Goal: Task Accomplishment & Management: Manage account settings

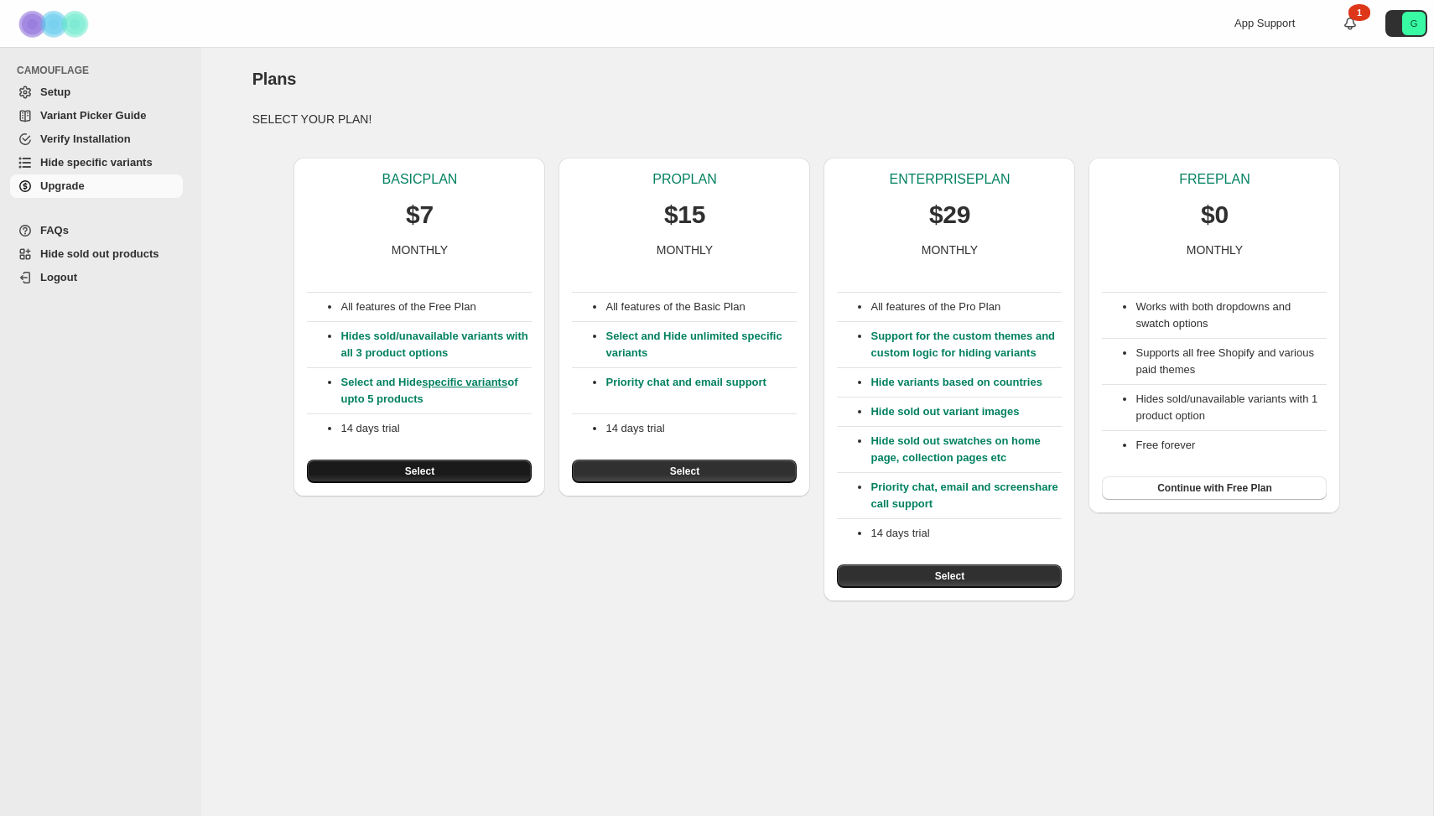
click at [430, 470] on span "Select" at bounding box center [419, 470] width 29 height 13
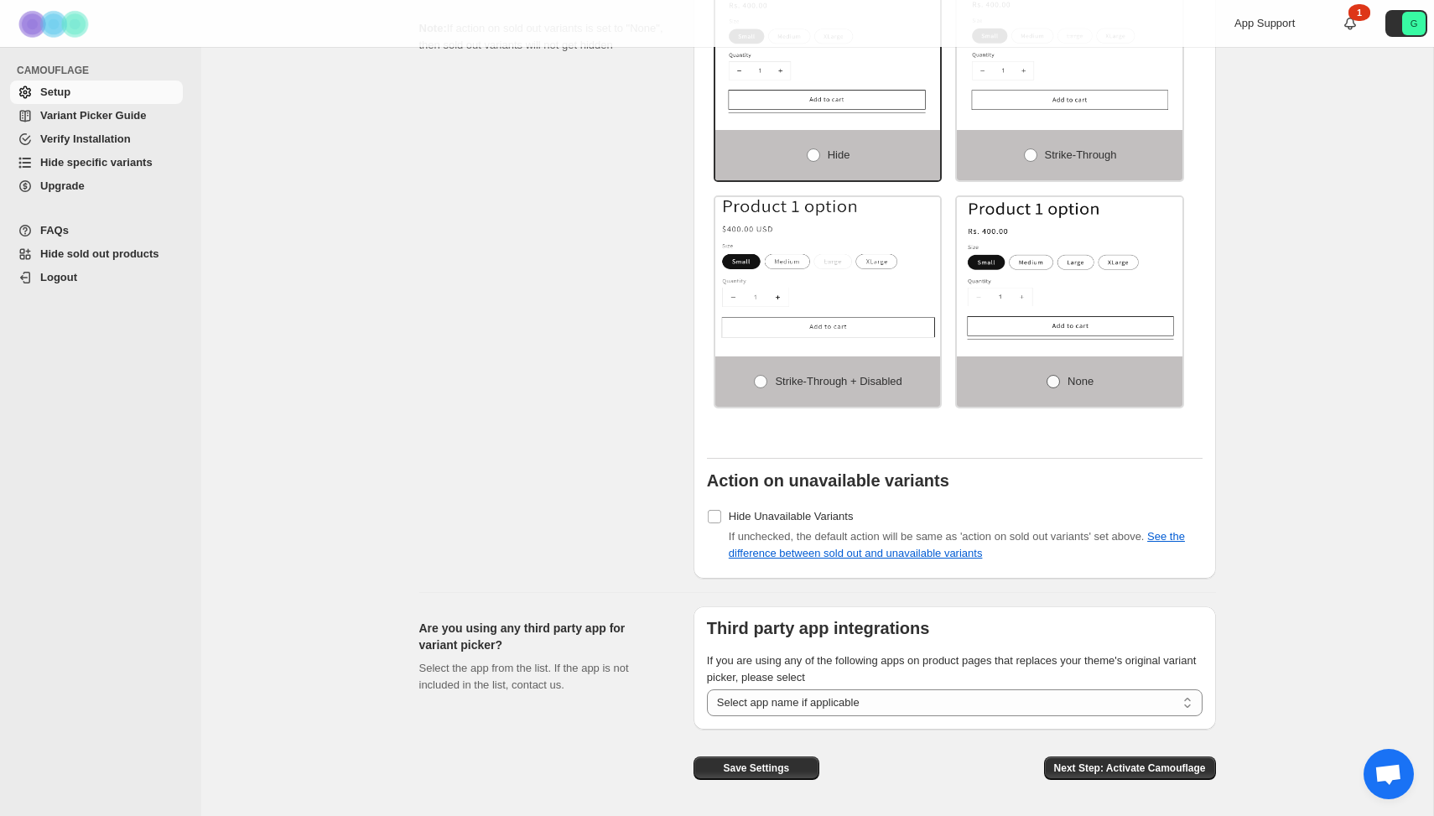
scroll to position [1118, 0]
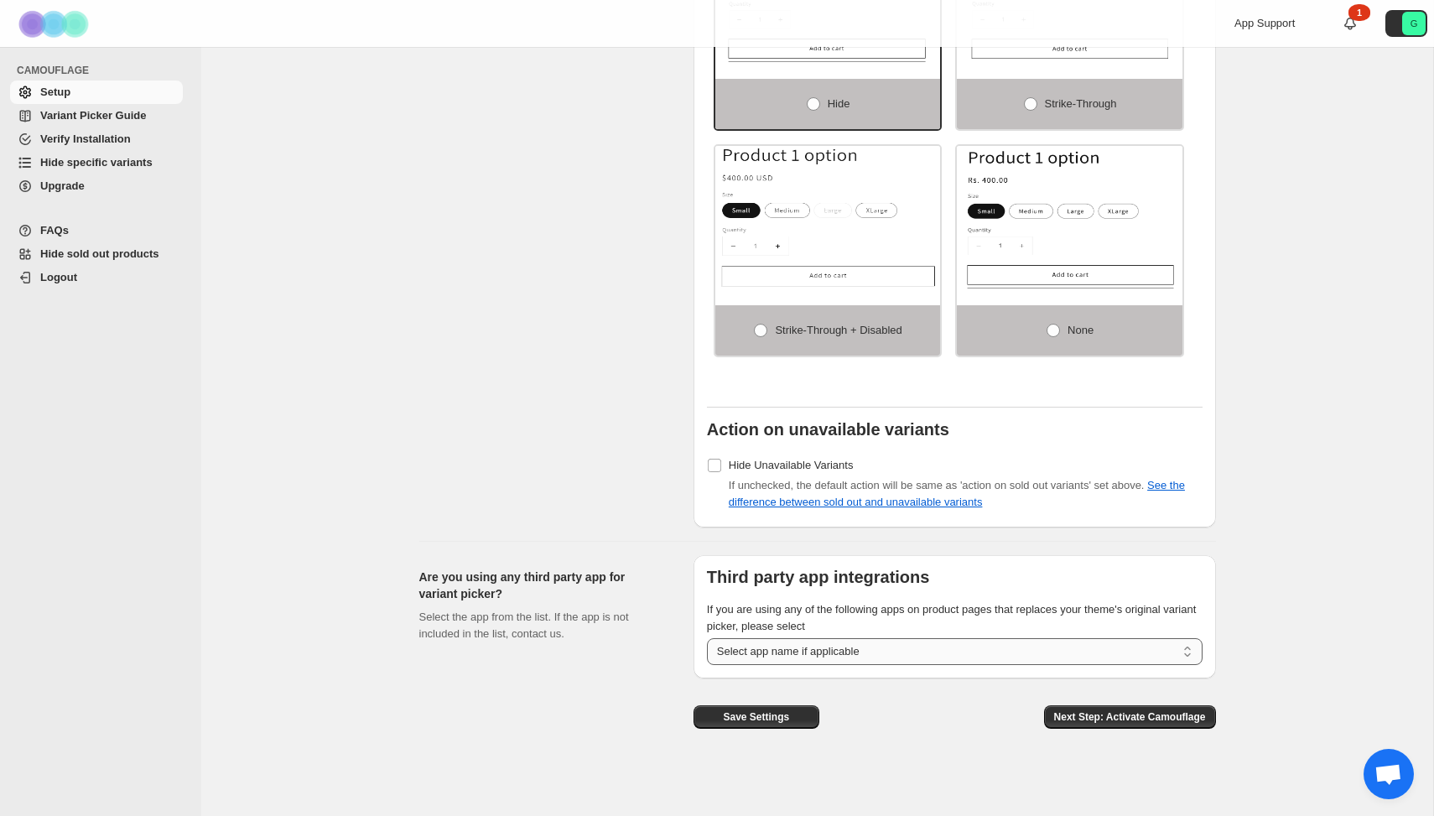
click at [957, 656] on select "**********" at bounding box center [955, 651] width 496 height 27
click at [1120, 712] on span "Next Step: Activate Camouflage" at bounding box center [1130, 716] width 152 height 13
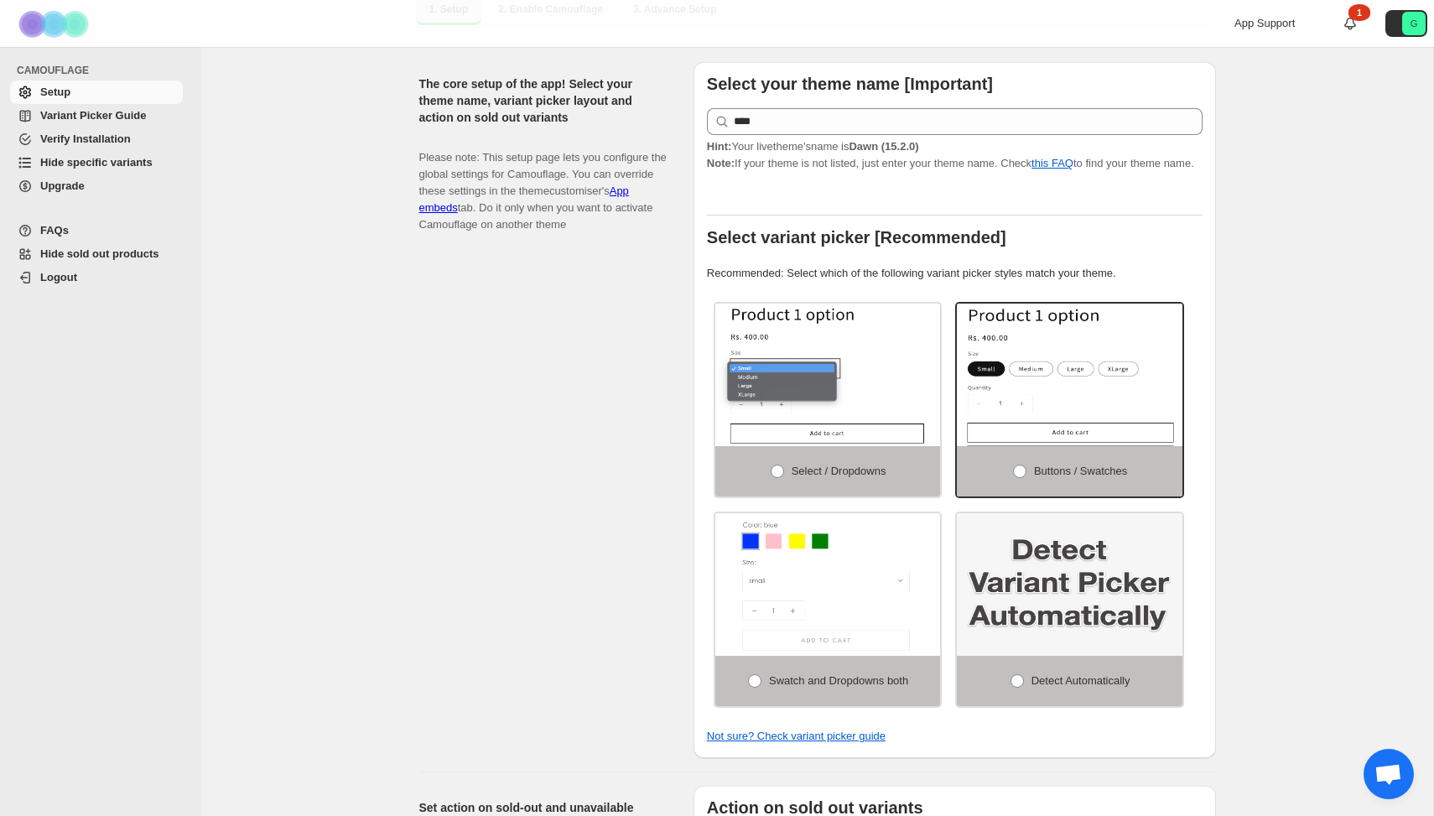
select select "**********"
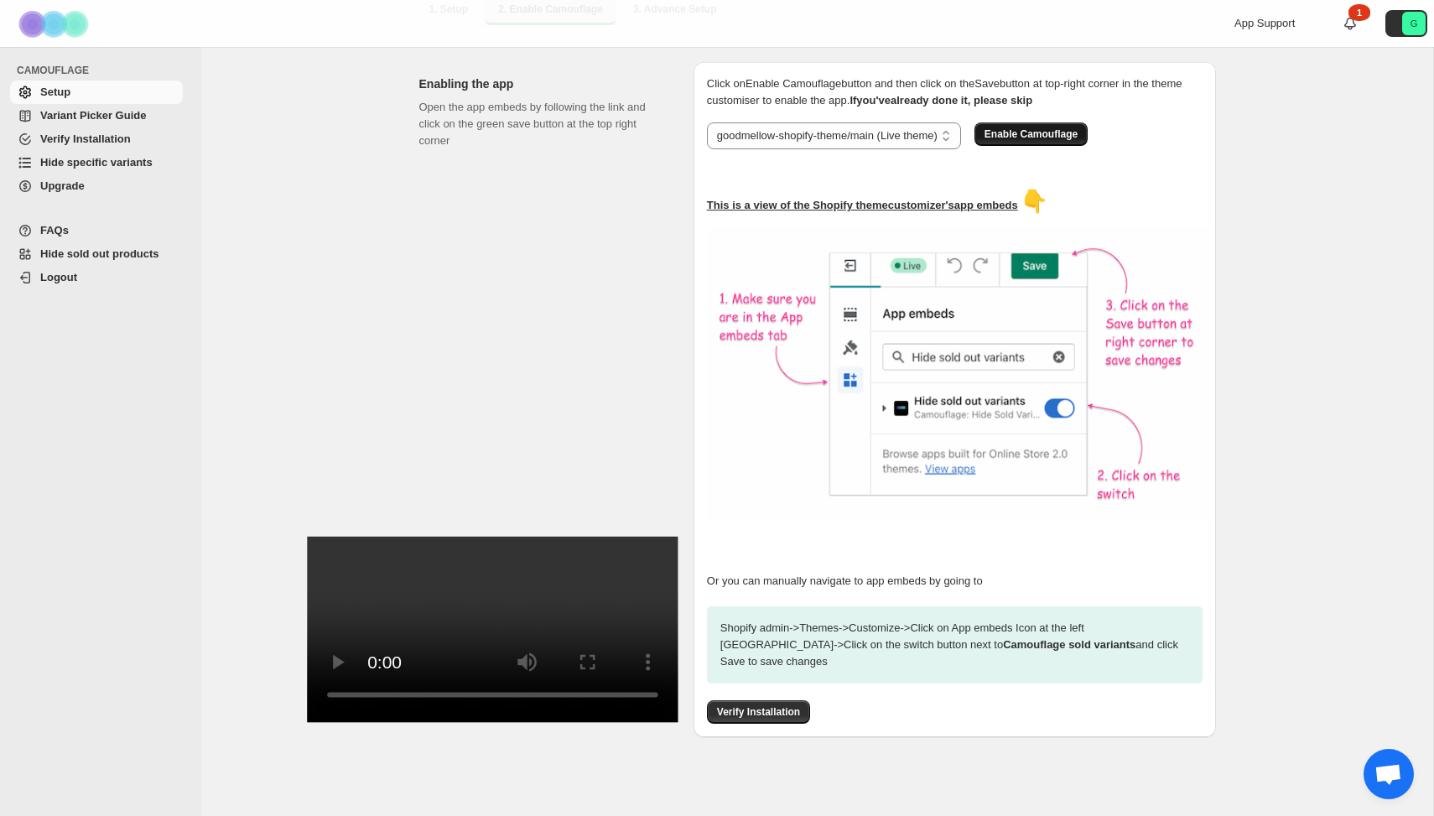
click at [1026, 127] on span "Enable Camouflage" at bounding box center [1030, 133] width 93 height 13
click at [91, 117] on span "Variant Picker Guide" at bounding box center [93, 115] width 106 height 13
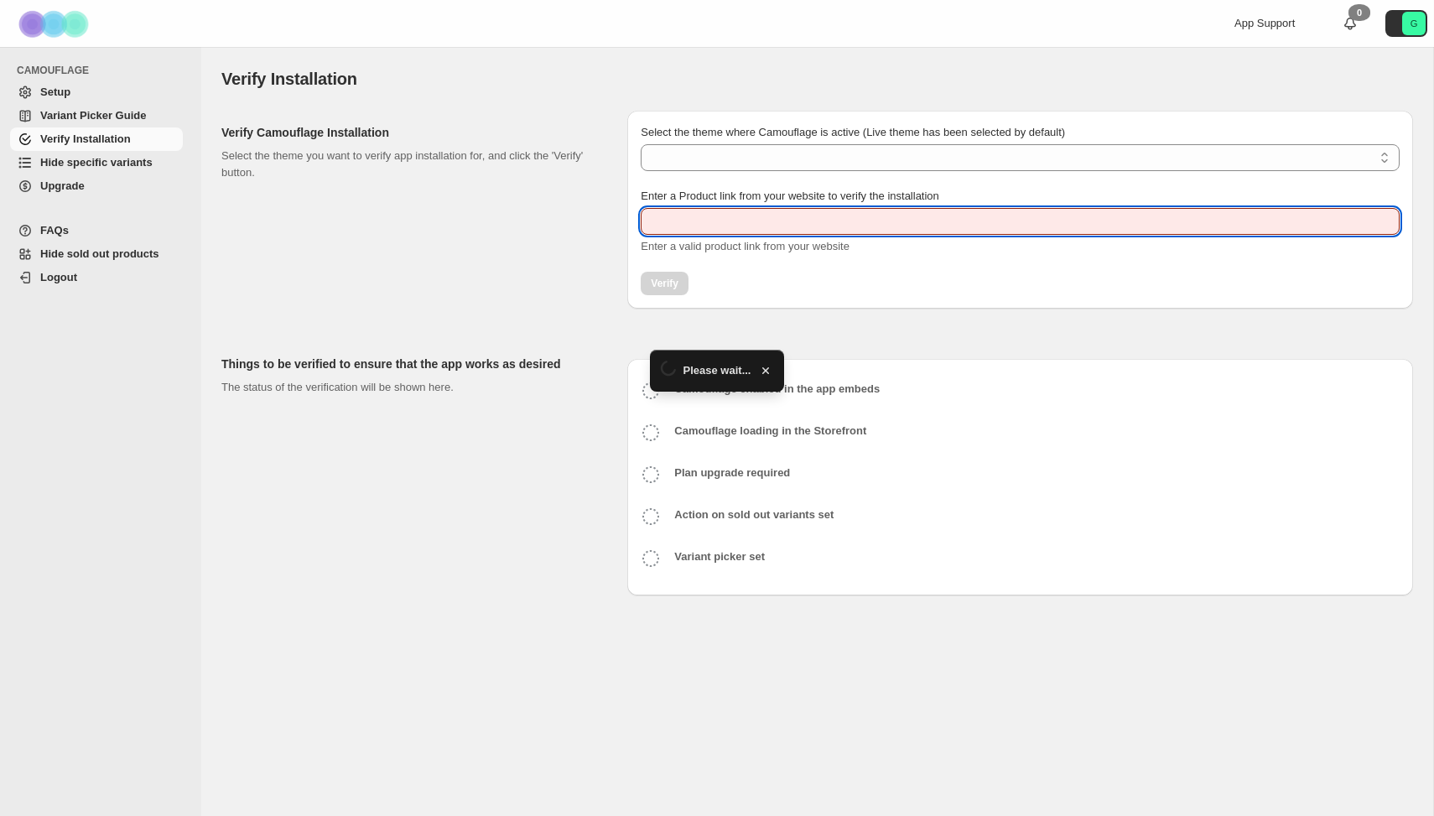
click at [748, 227] on input "Enter a Product link from your website to verify the installation" at bounding box center [1020, 221] width 759 height 27
type input "**********"
select select "**********"
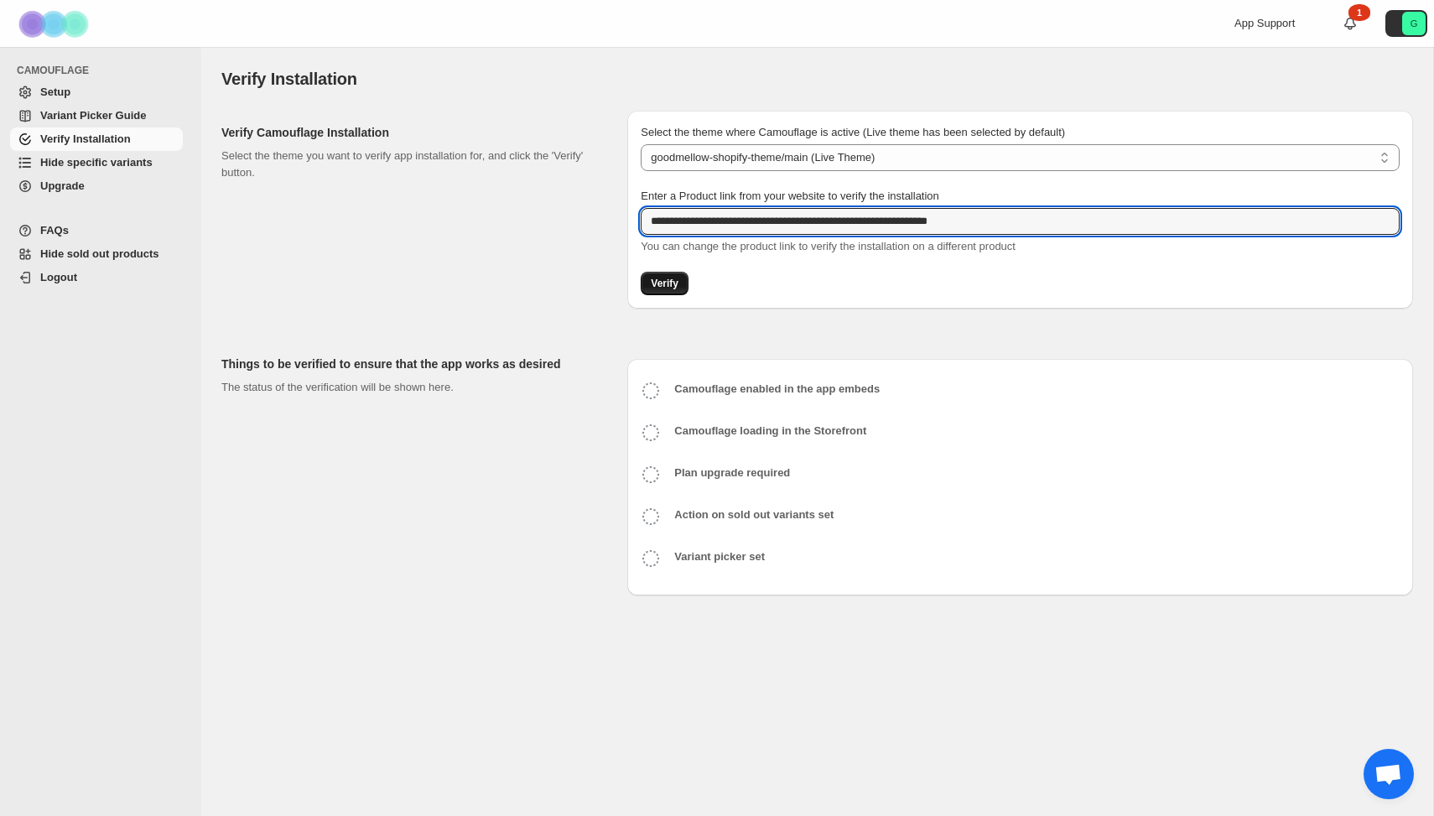
click at [675, 283] on span "Verify" at bounding box center [665, 283] width 28 height 13
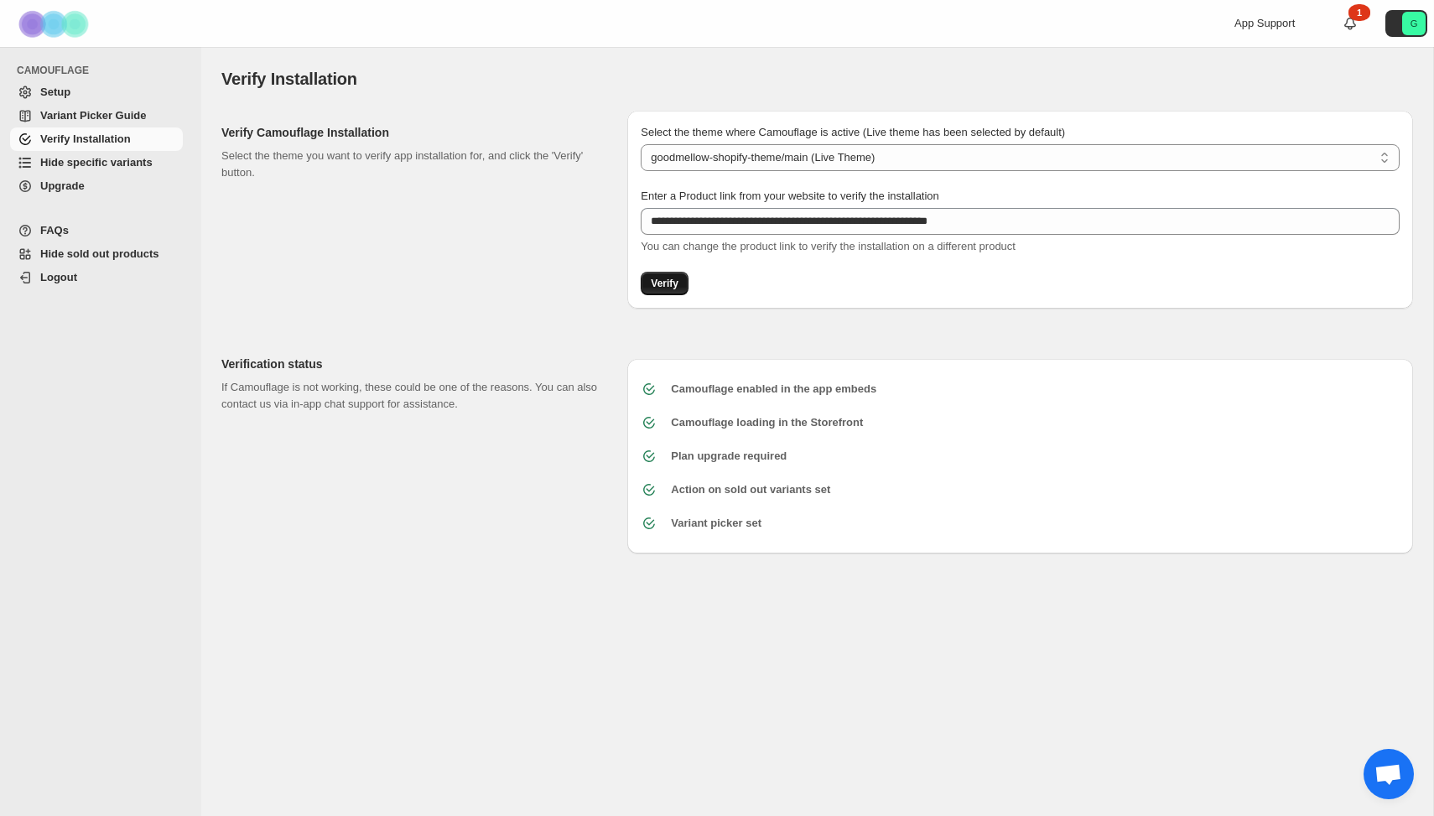
click at [674, 280] on span "Verify" at bounding box center [665, 283] width 28 height 13
click at [96, 160] on span "Hide specific variants" at bounding box center [96, 162] width 112 height 13
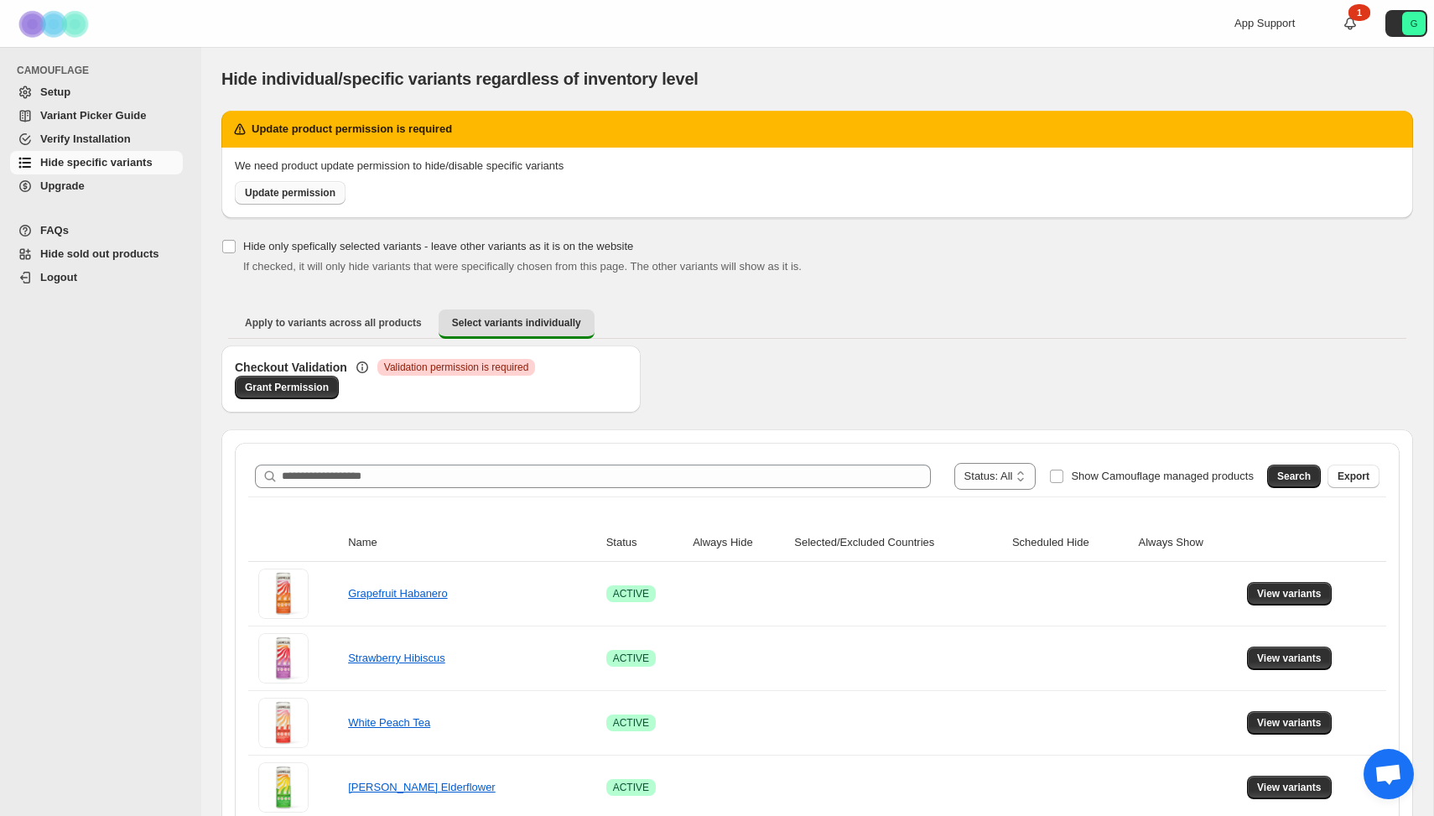
click at [309, 193] on span "Update permission" at bounding box center [290, 192] width 91 height 13
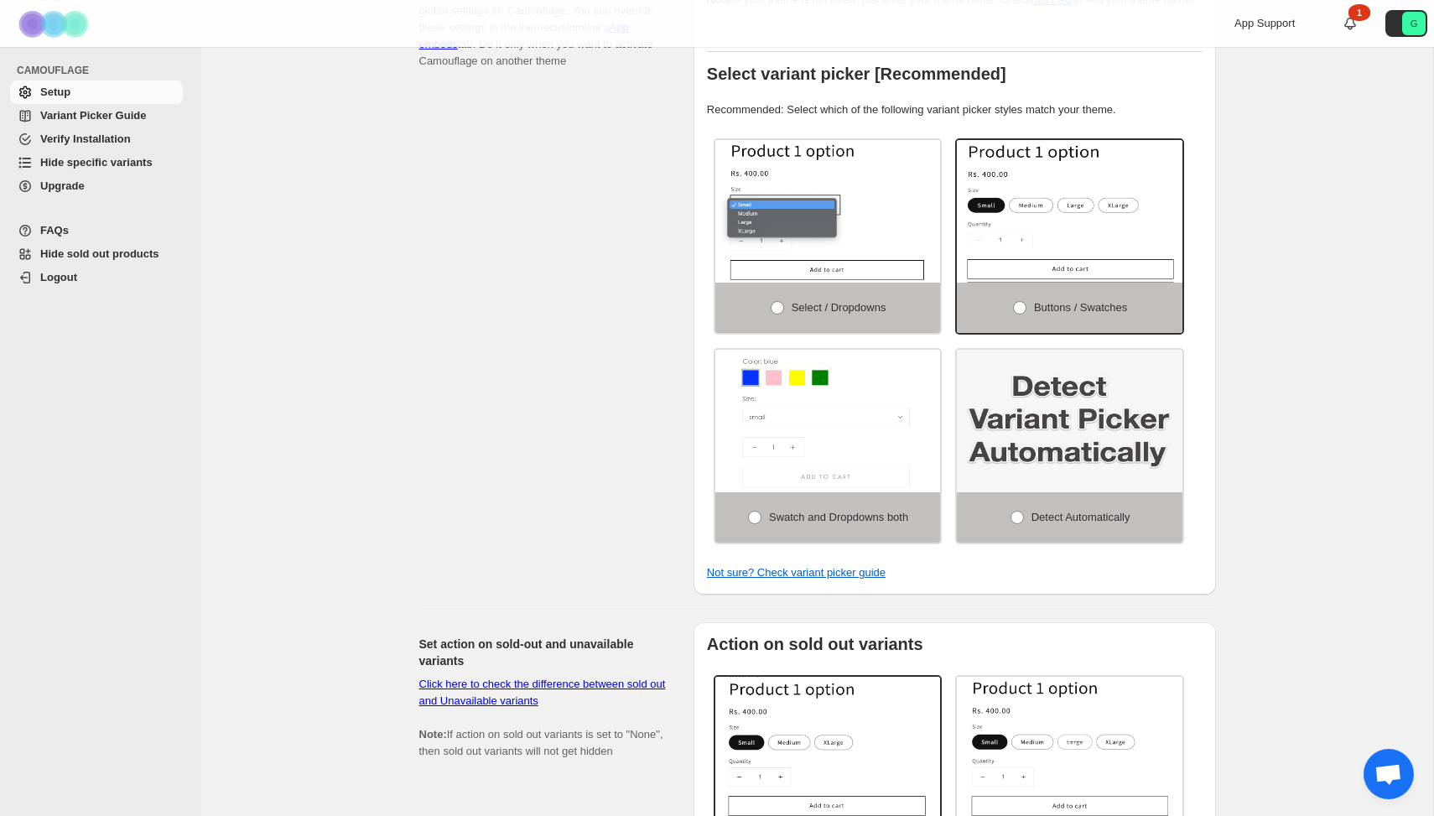
scroll to position [360, 0]
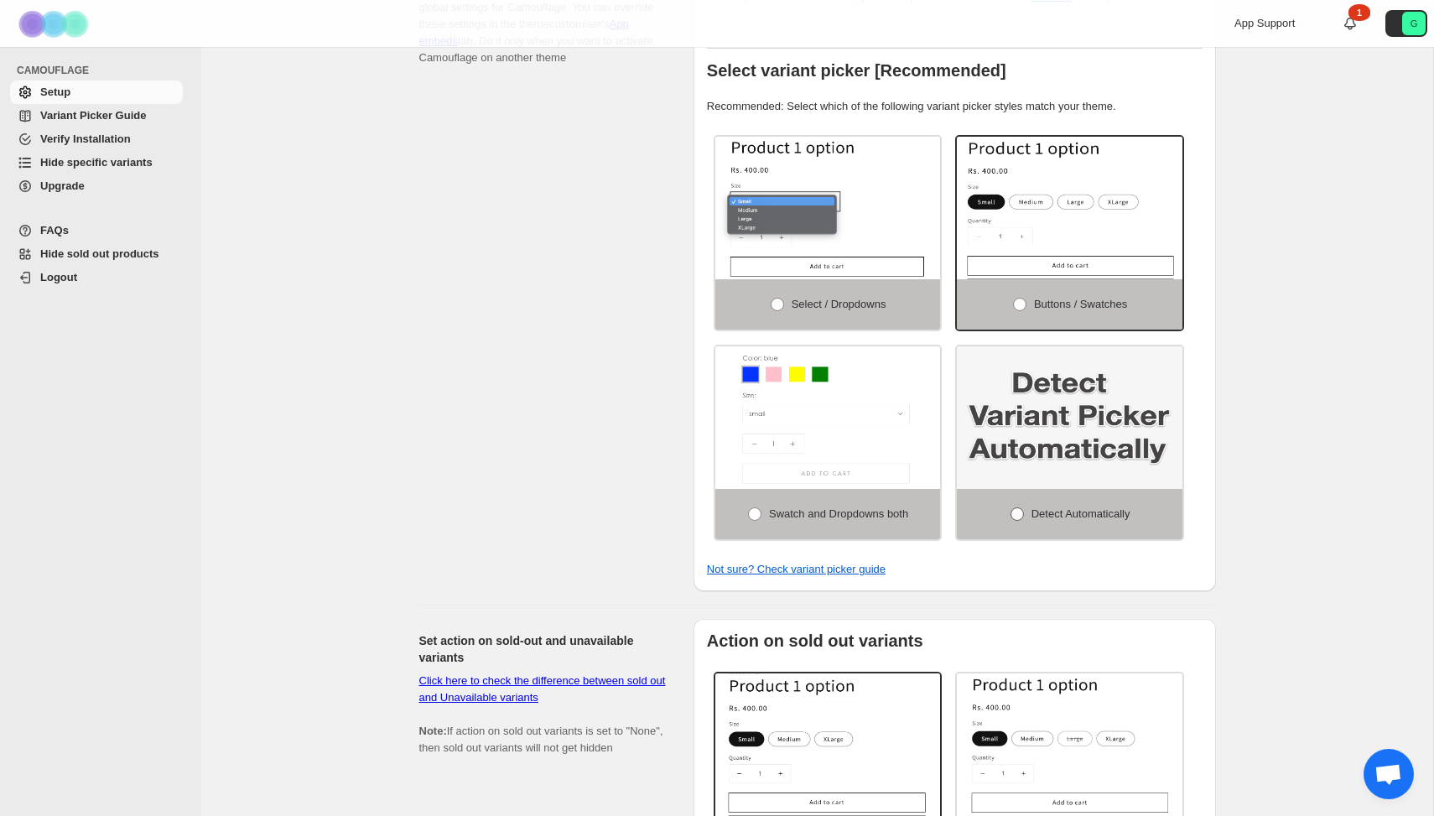
click at [1024, 522] on label "Detect Automatically" at bounding box center [1070, 514] width 226 height 50
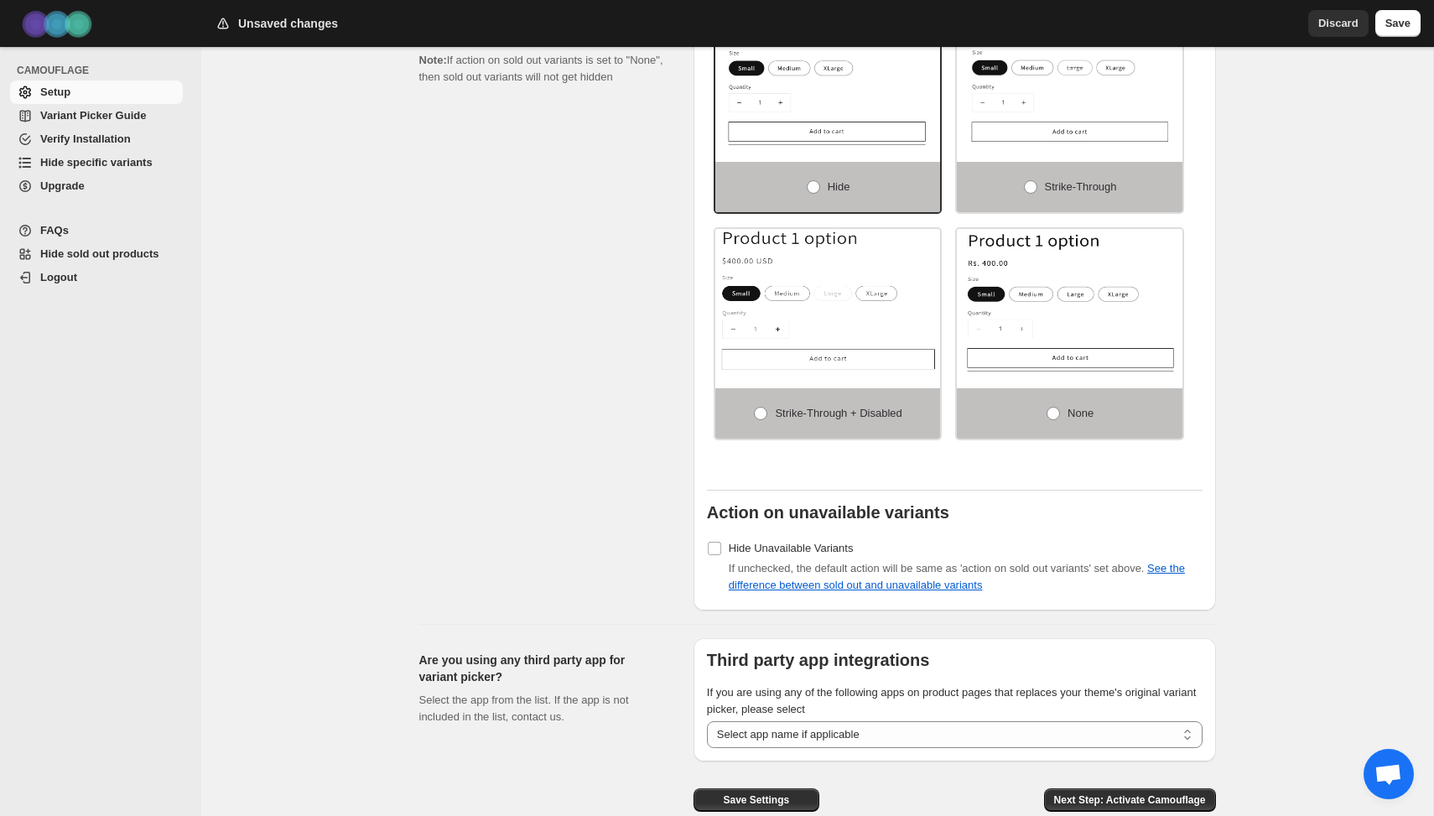
scroll to position [1118, 0]
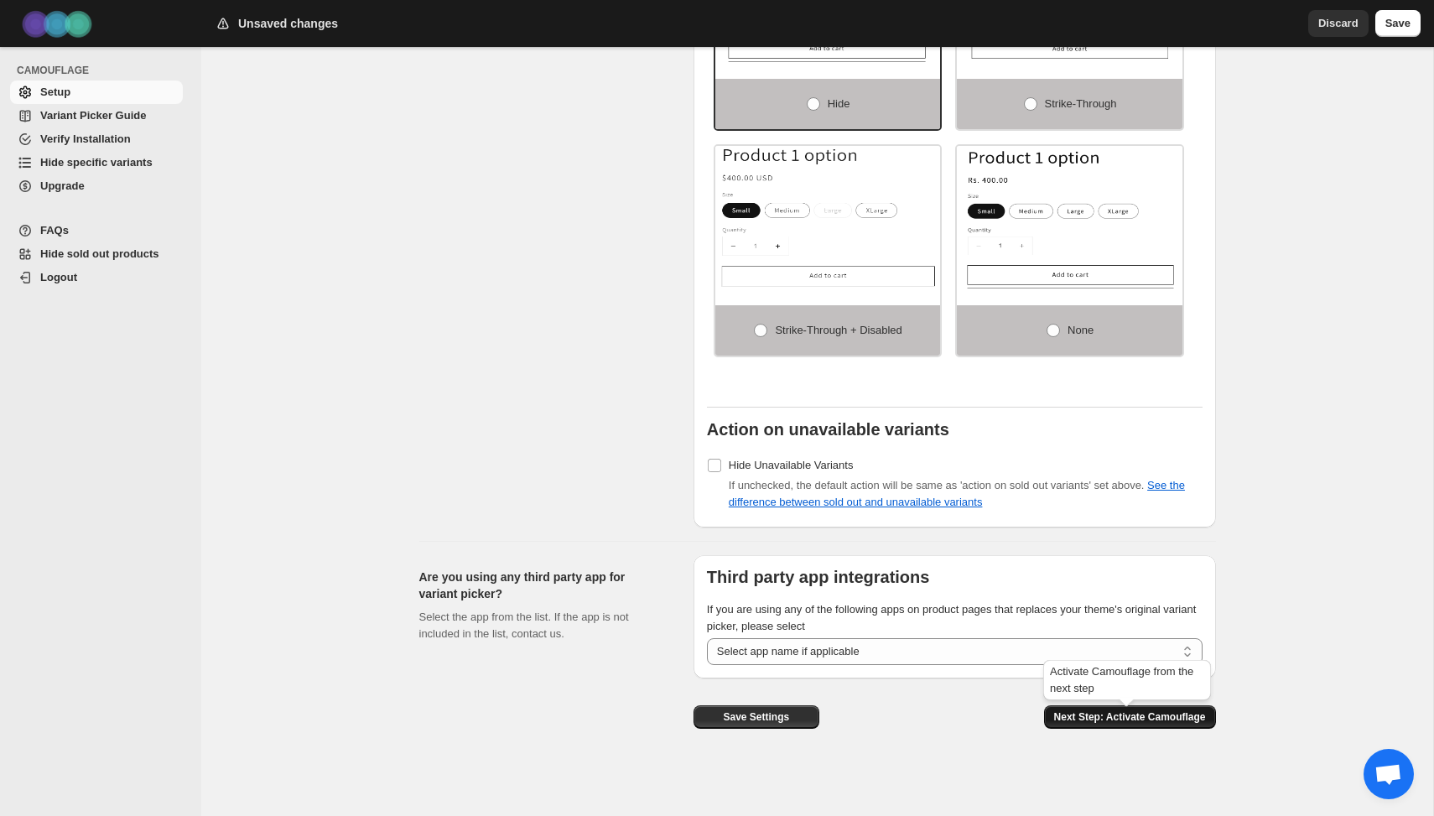
click at [1124, 719] on span "Next Step: Activate Camouflage" at bounding box center [1130, 716] width 152 height 13
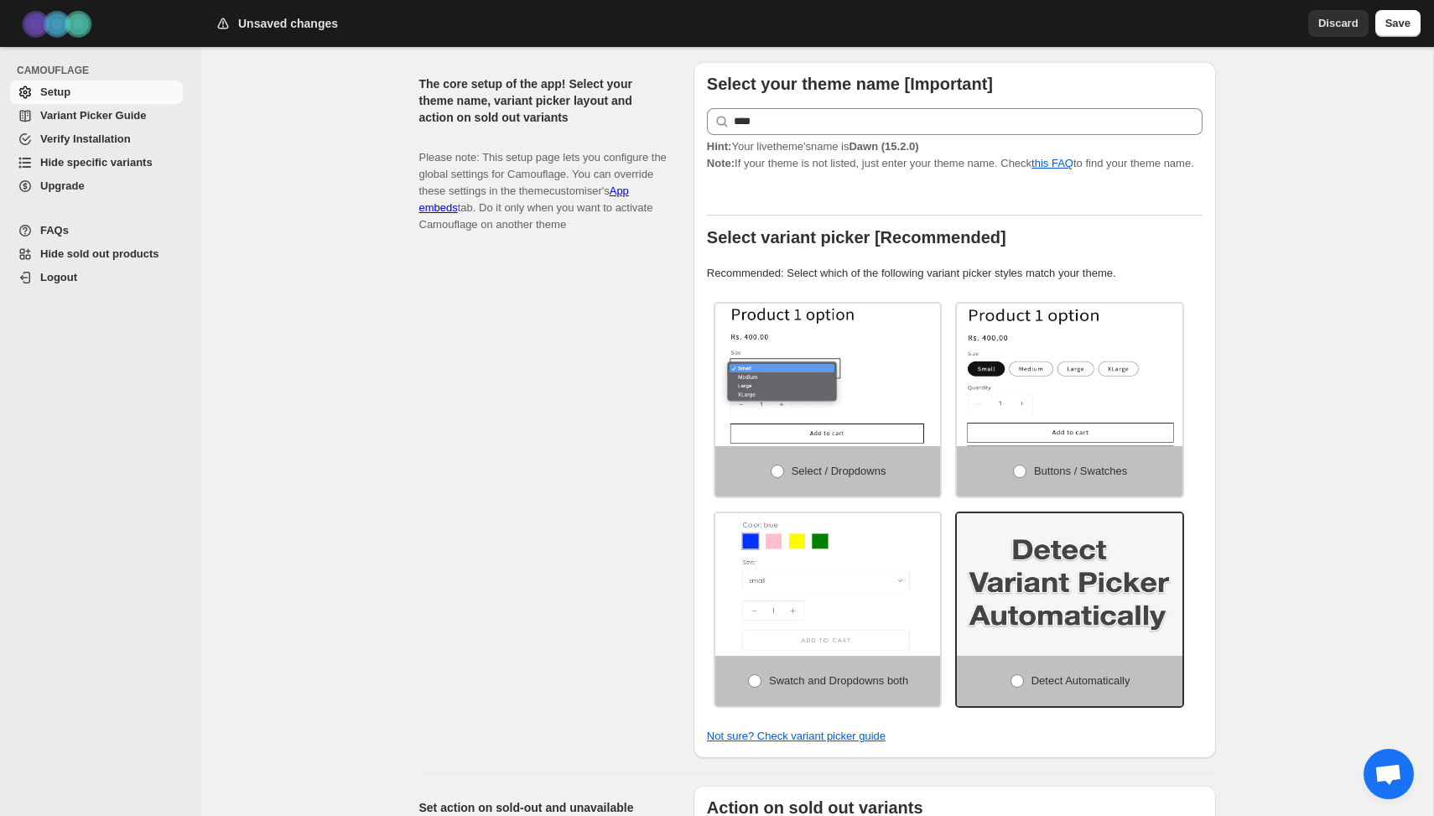
select select "**********"
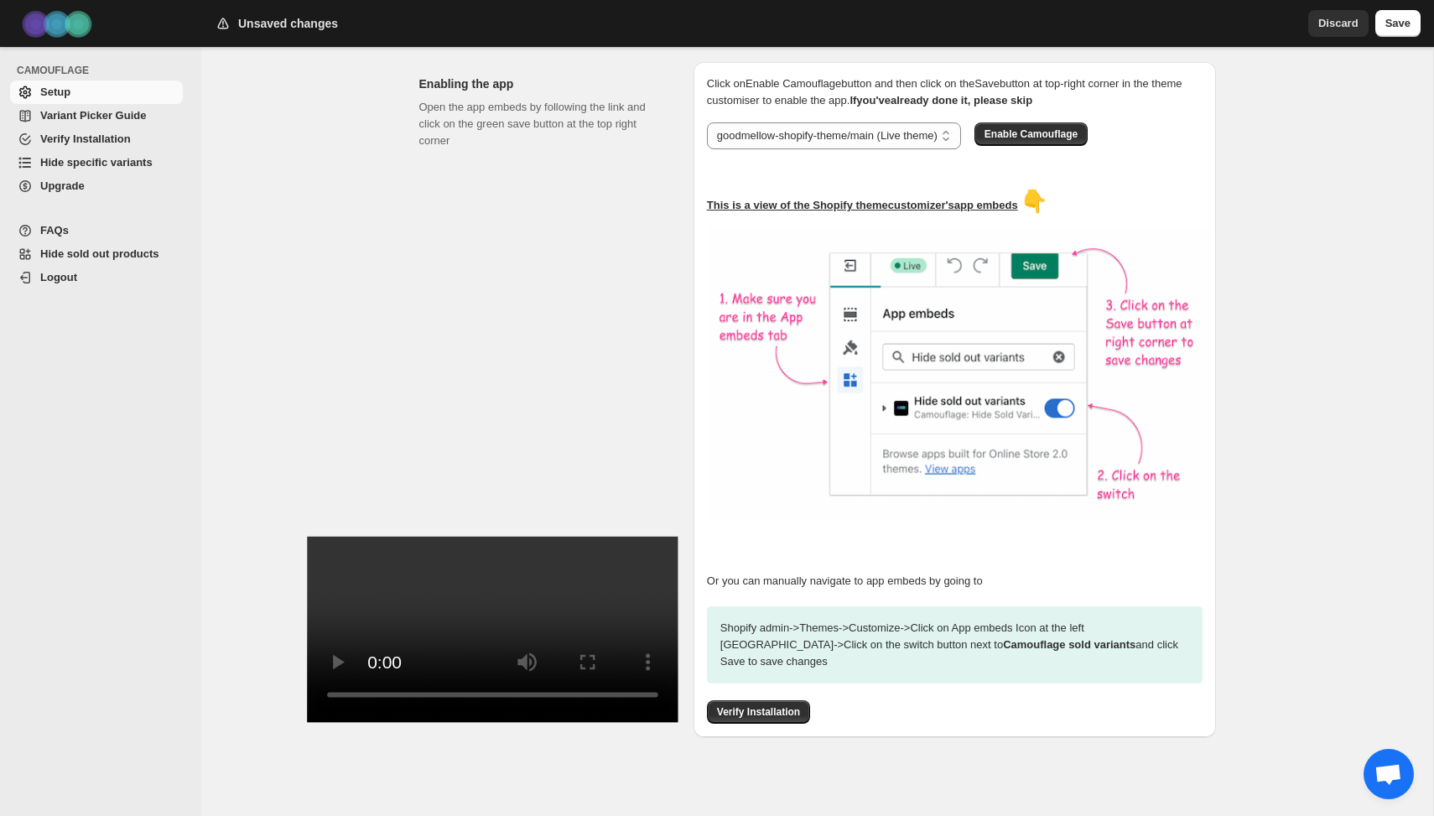
click at [60, 165] on span "Hide specific variants" at bounding box center [96, 162] width 112 height 13
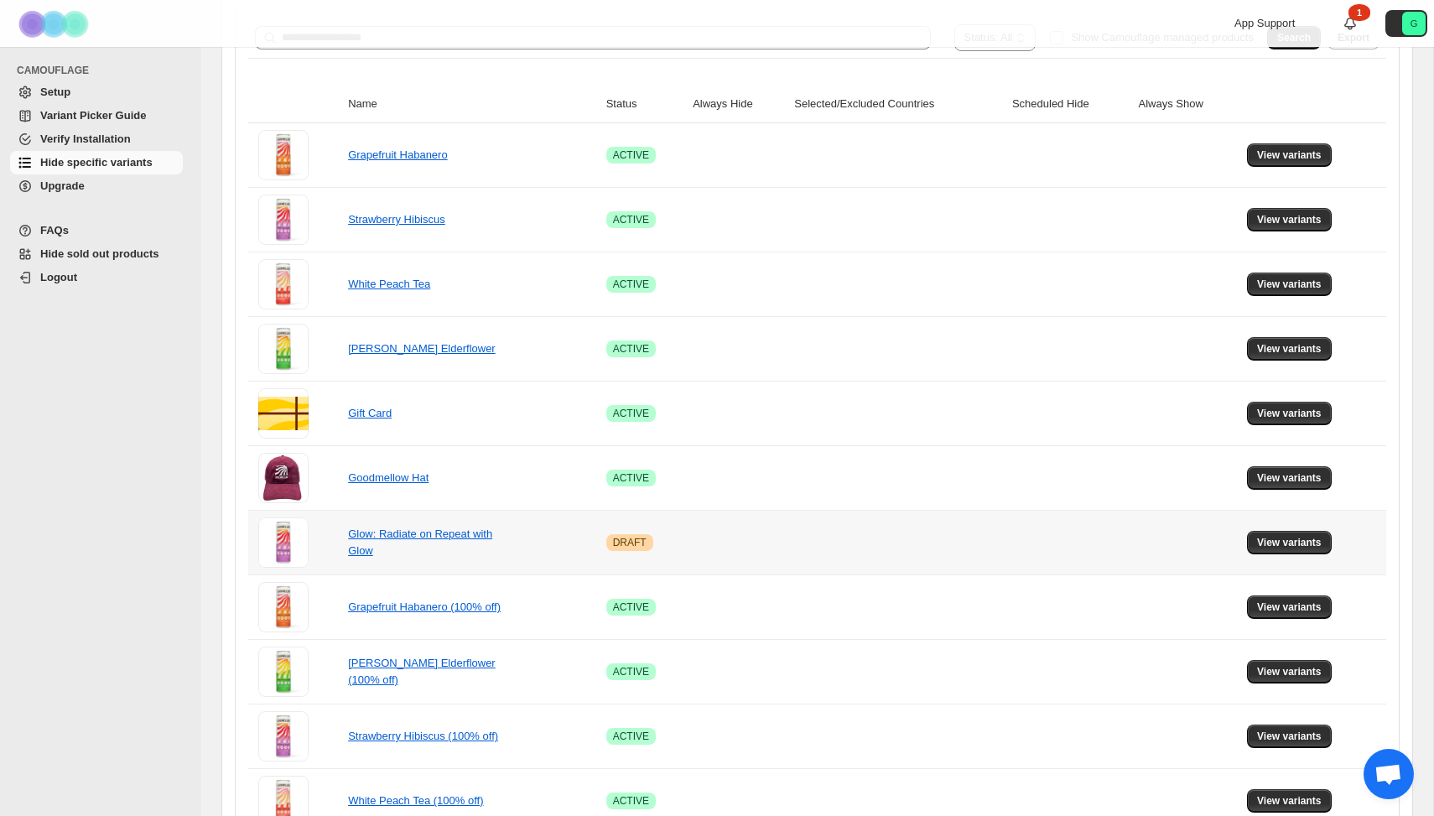
scroll to position [295, 0]
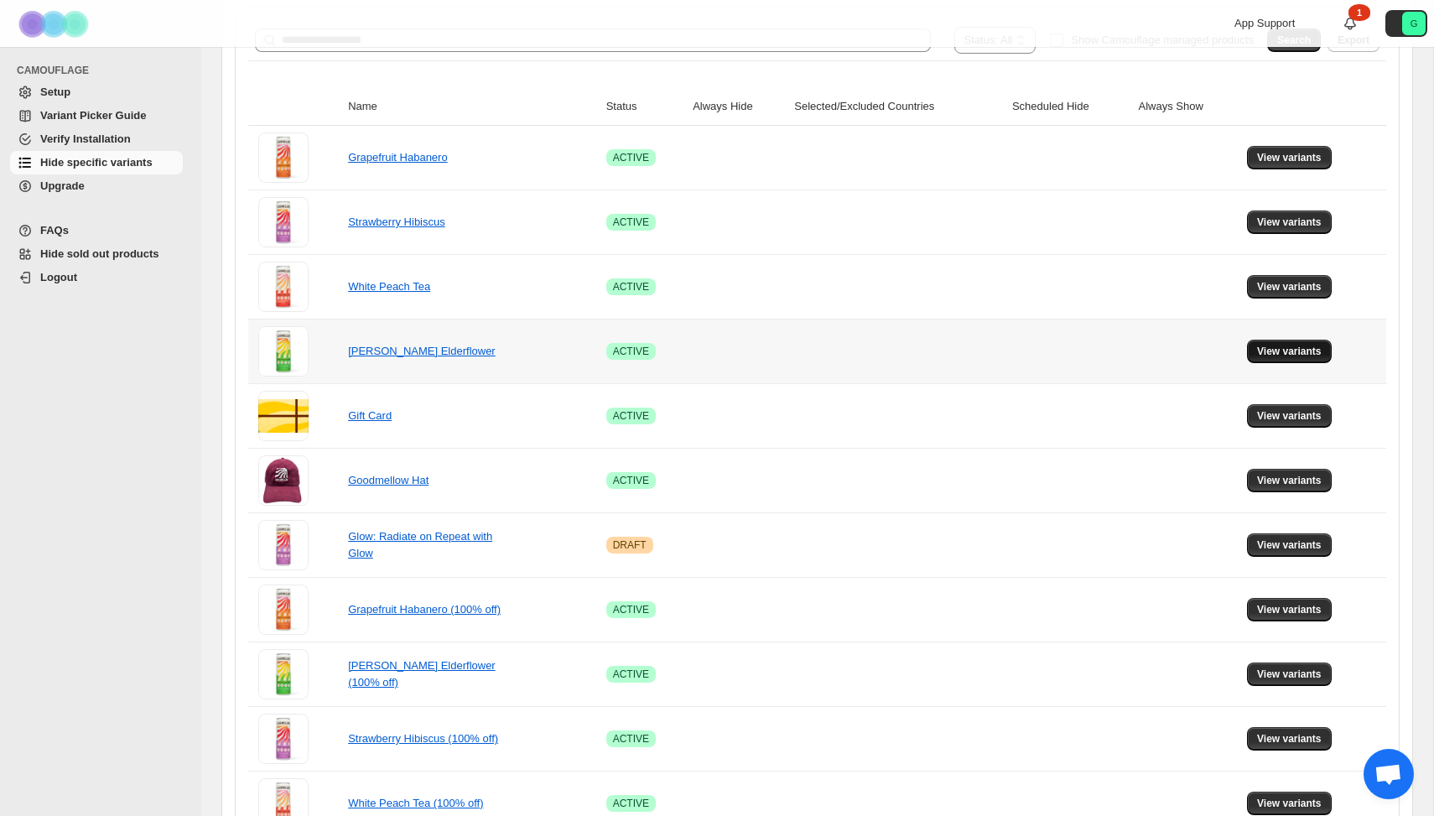
click at [1258, 352] on span "View variants" at bounding box center [1289, 351] width 65 height 13
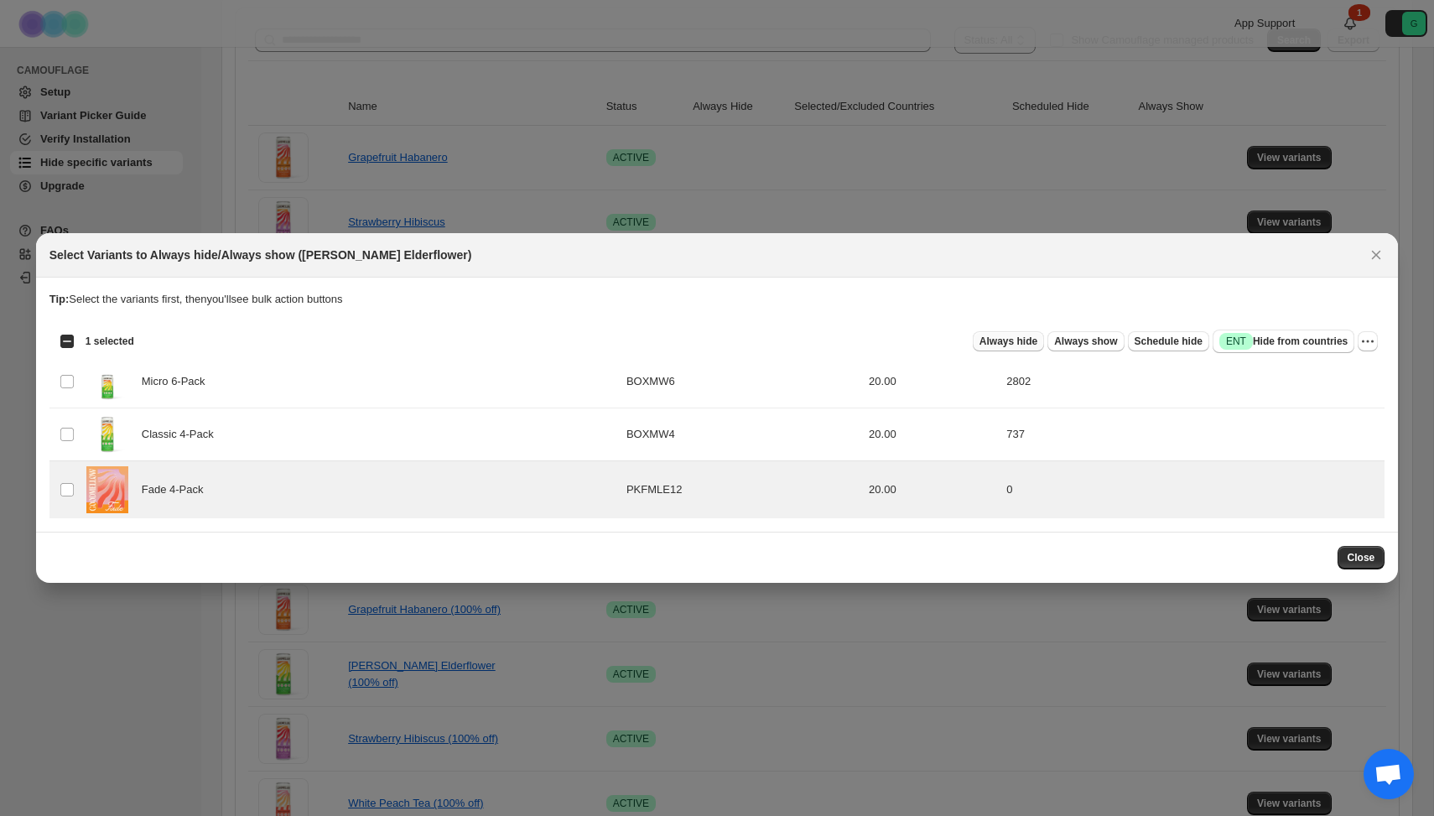
click at [1003, 340] on span "Always hide" at bounding box center [1008, 341] width 58 height 13
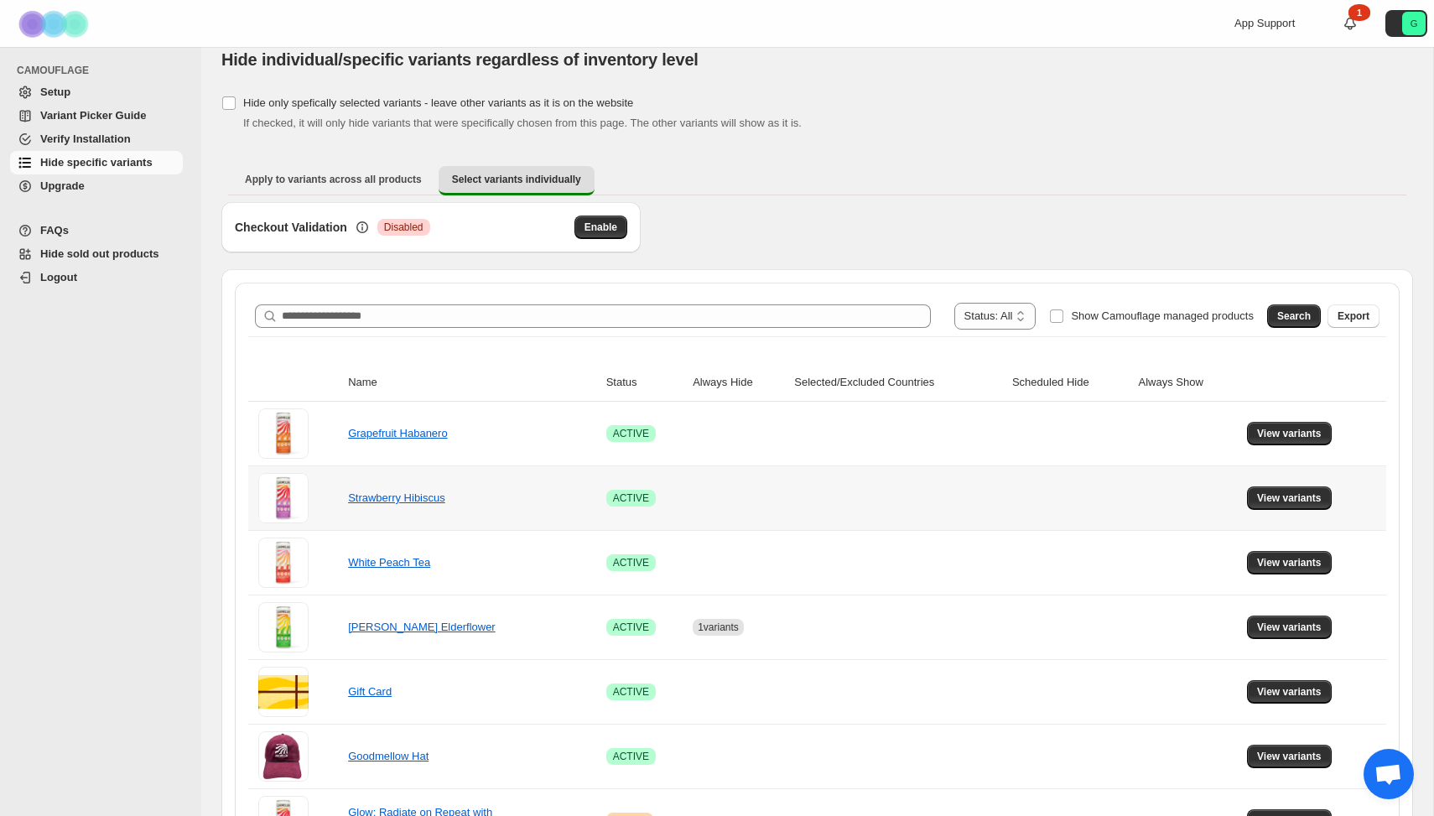
scroll to position [37, 0]
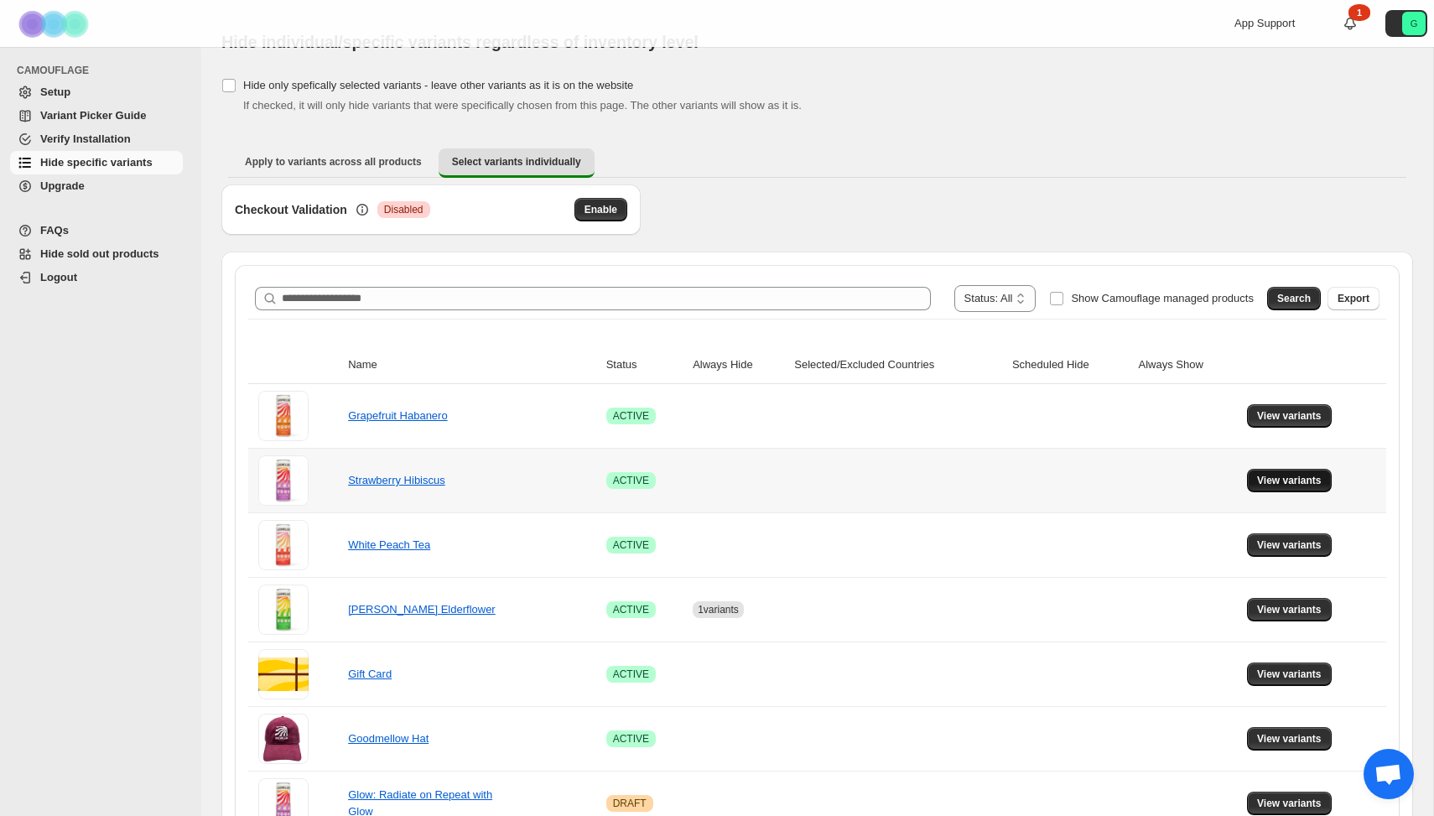
click at [1311, 483] on span "View variants" at bounding box center [1289, 480] width 65 height 13
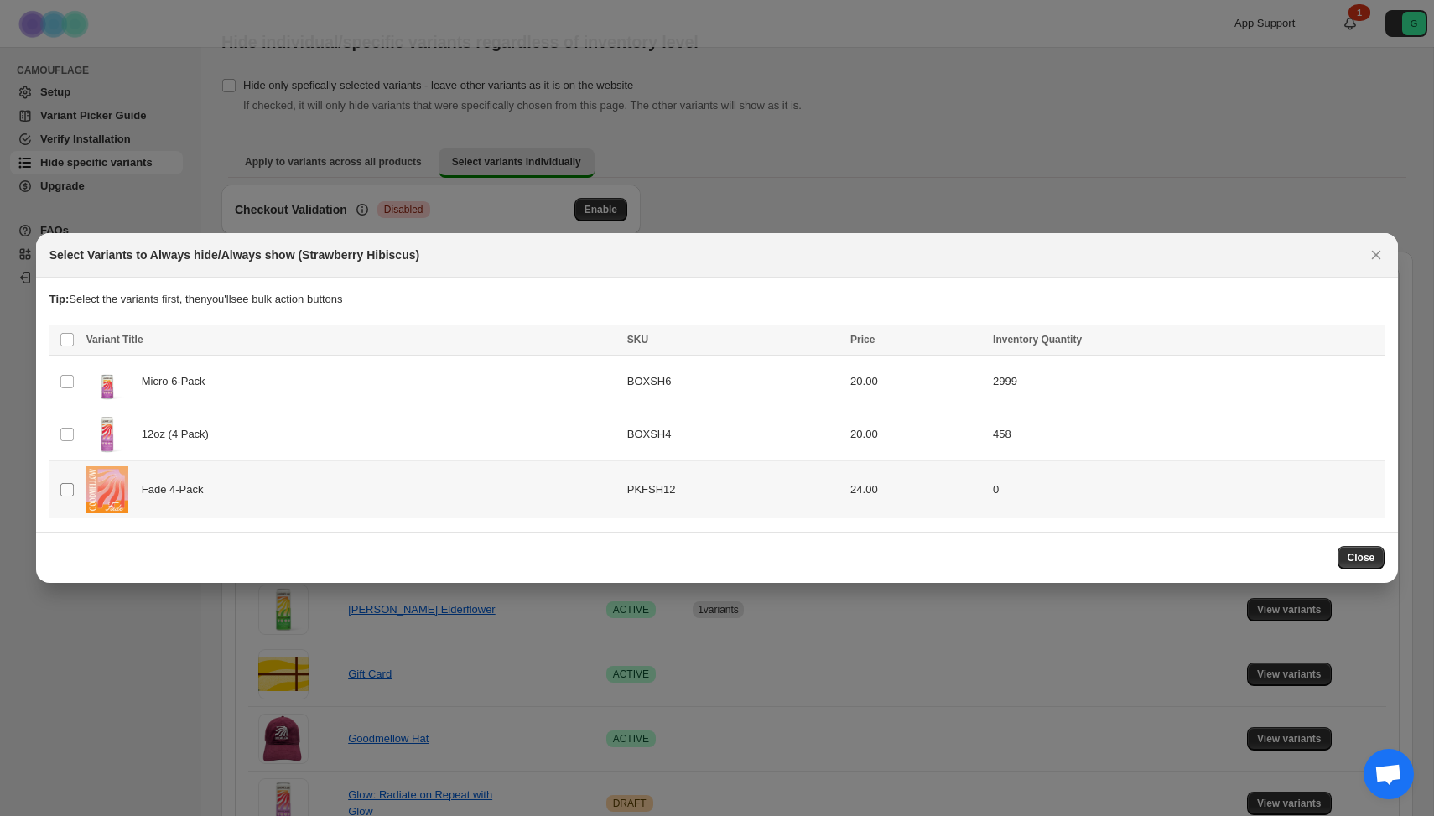
click at [70, 487] on span ":rq:" at bounding box center [67, 489] width 15 height 15
click at [1000, 338] on span "Always hide" at bounding box center [1008, 341] width 58 height 13
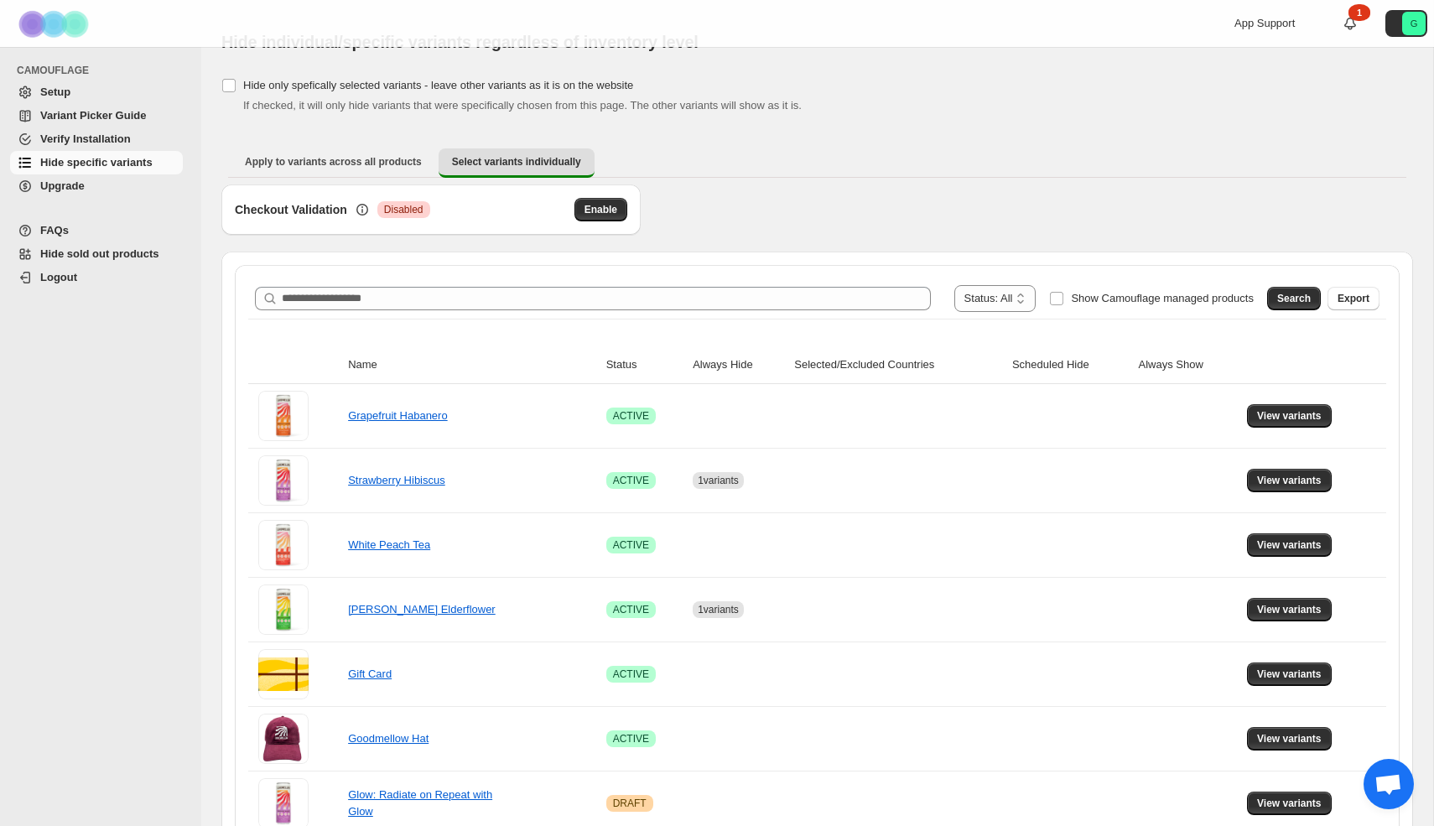
scroll to position [0, 0]
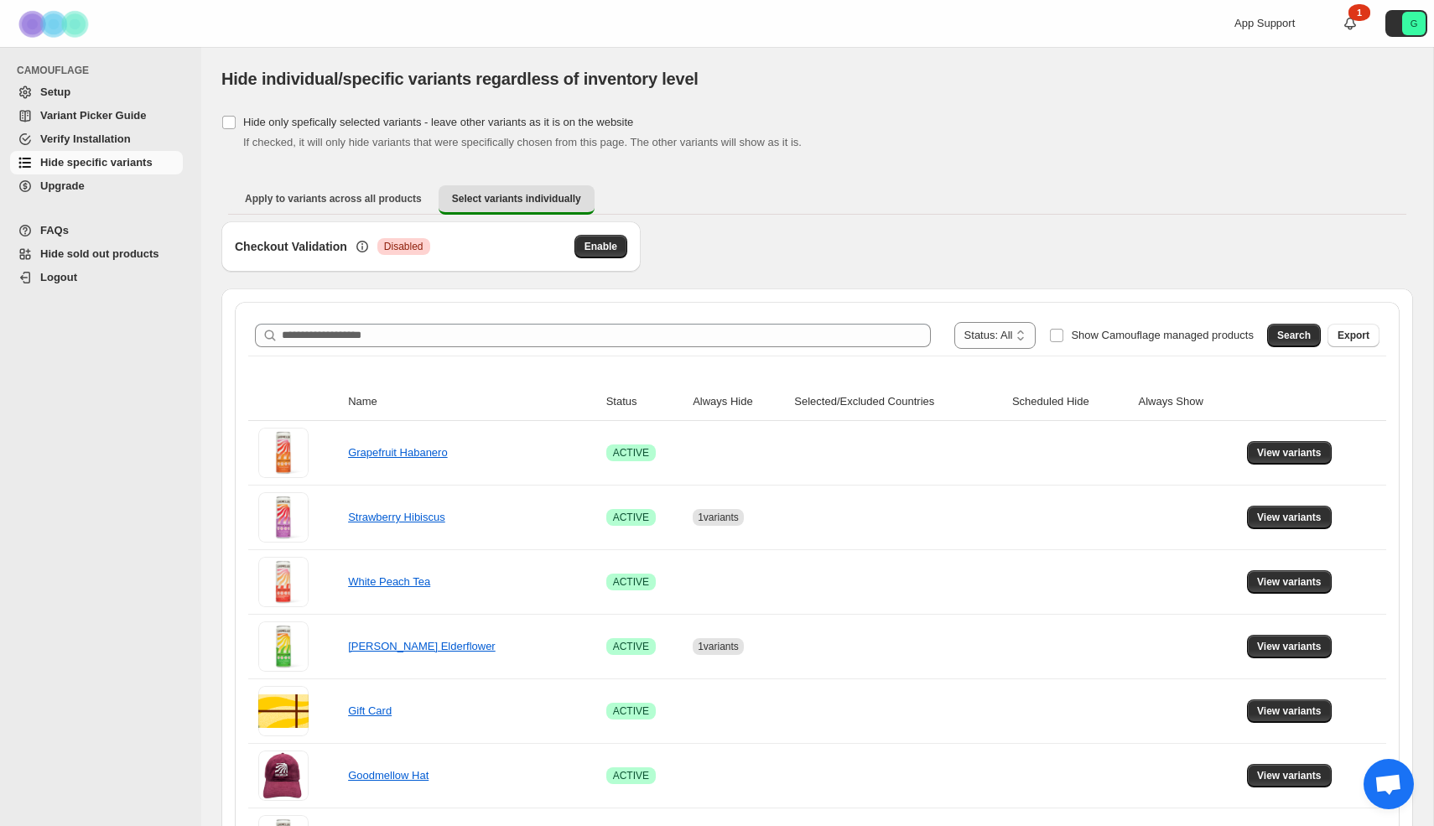
click at [50, 87] on span "Setup" at bounding box center [55, 92] width 30 height 13
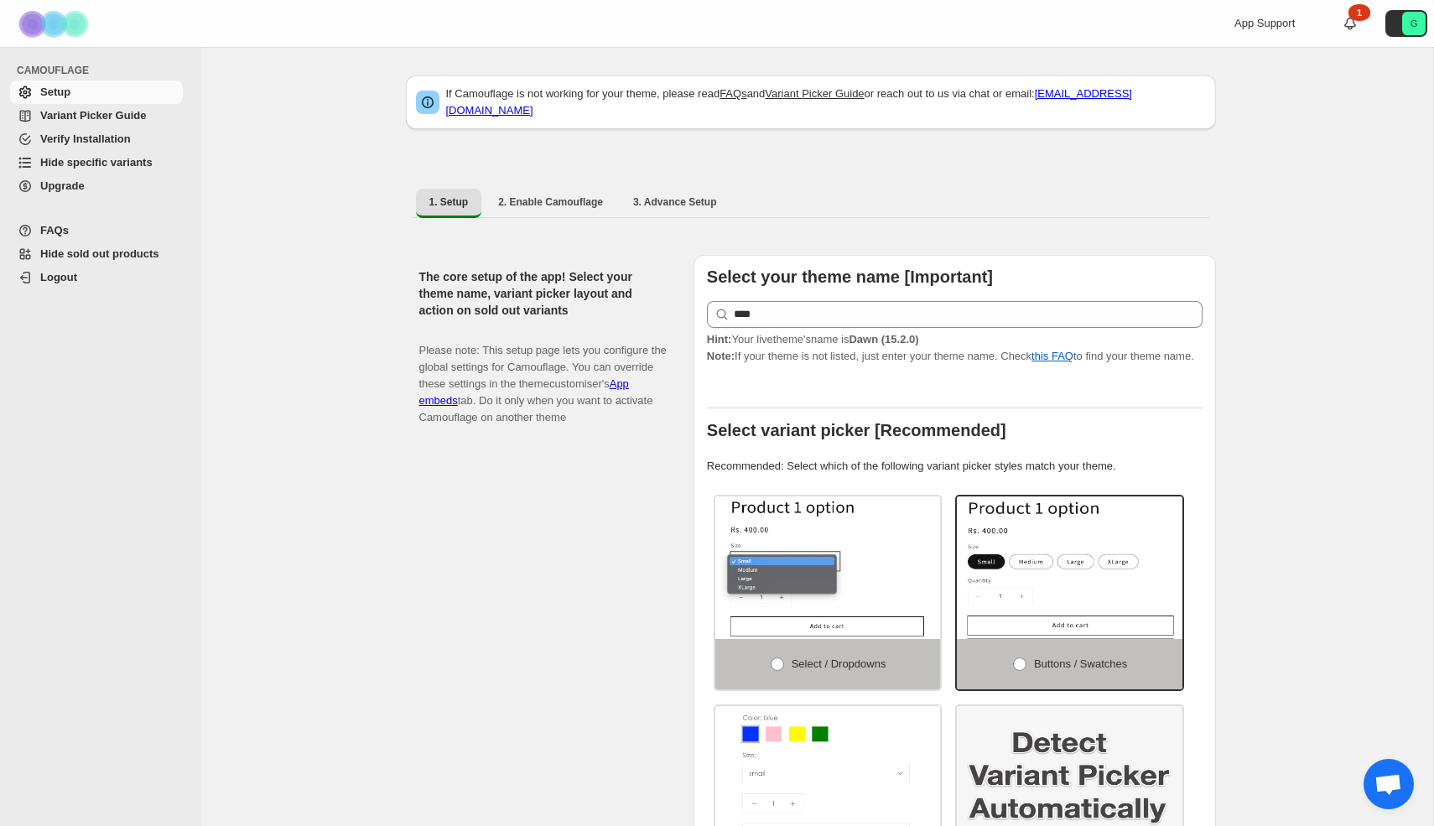
click at [83, 170] on span "Hide specific variants" at bounding box center [109, 162] width 139 height 17
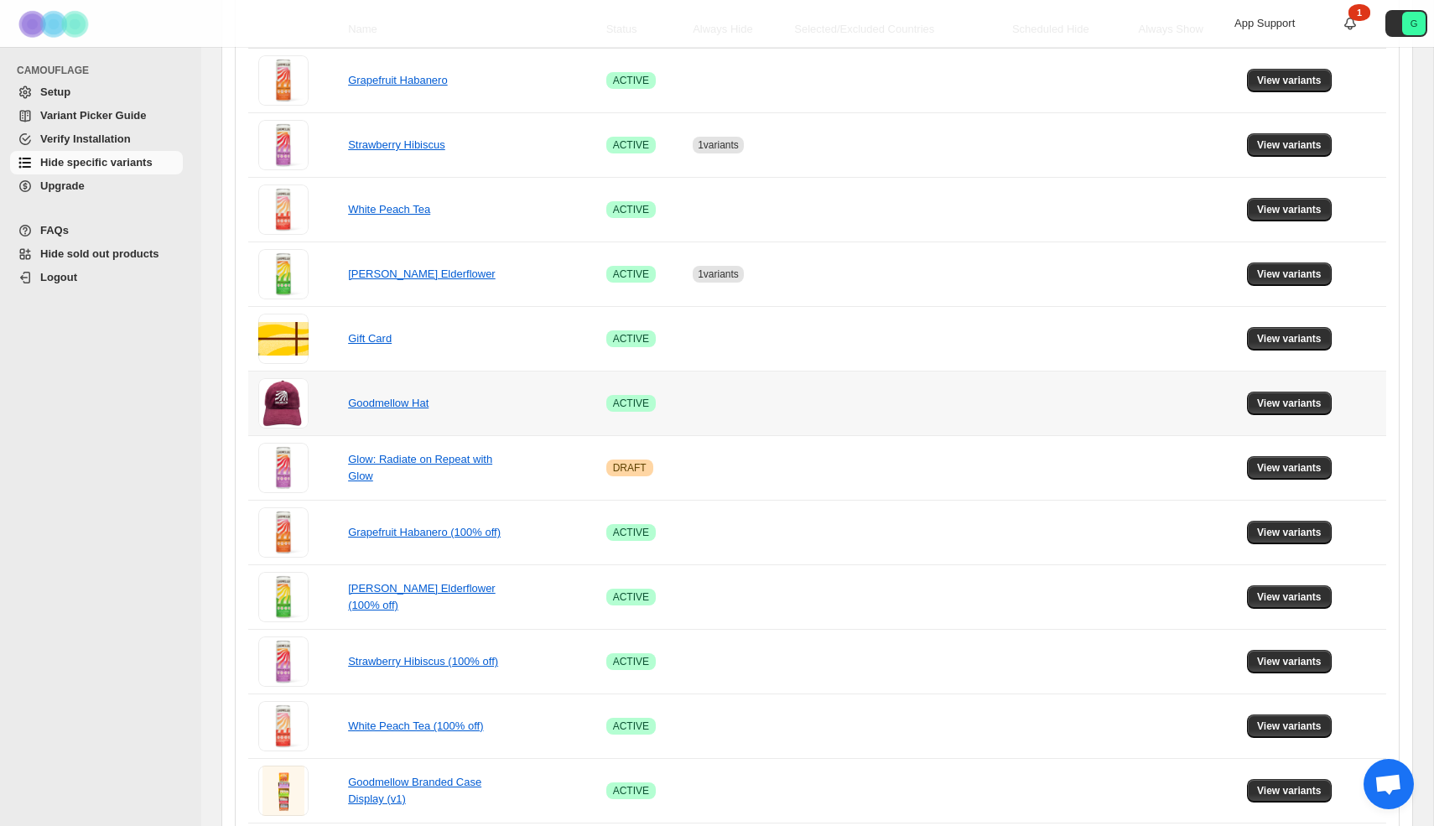
scroll to position [370, 0]
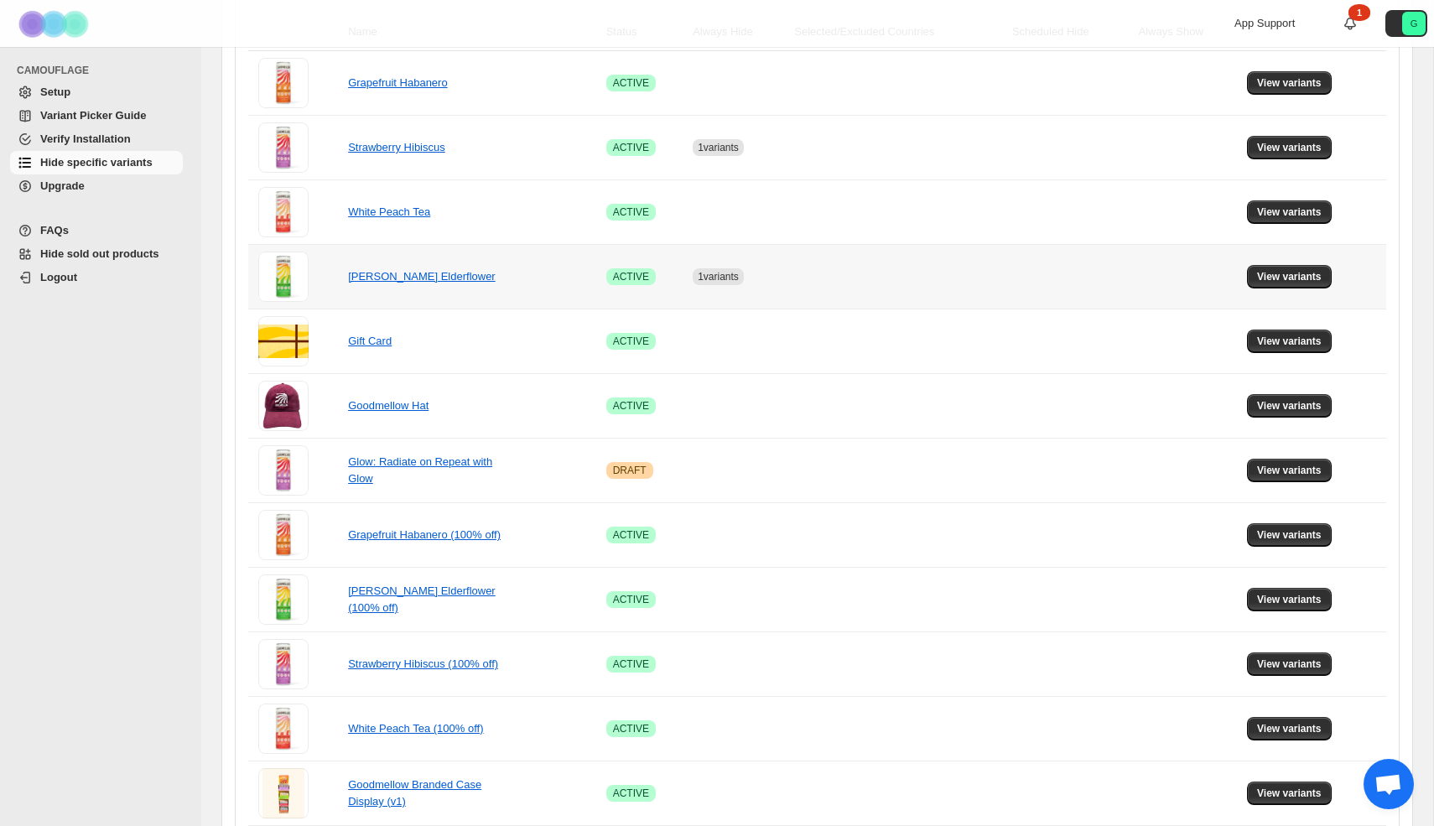
click at [1323, 262] on td "View variants" at bounding box center [1314, 276] width 144 height 65
click at [1300, 277] on span "View variants" at bounding box center [1289, 276] width 65 height 13
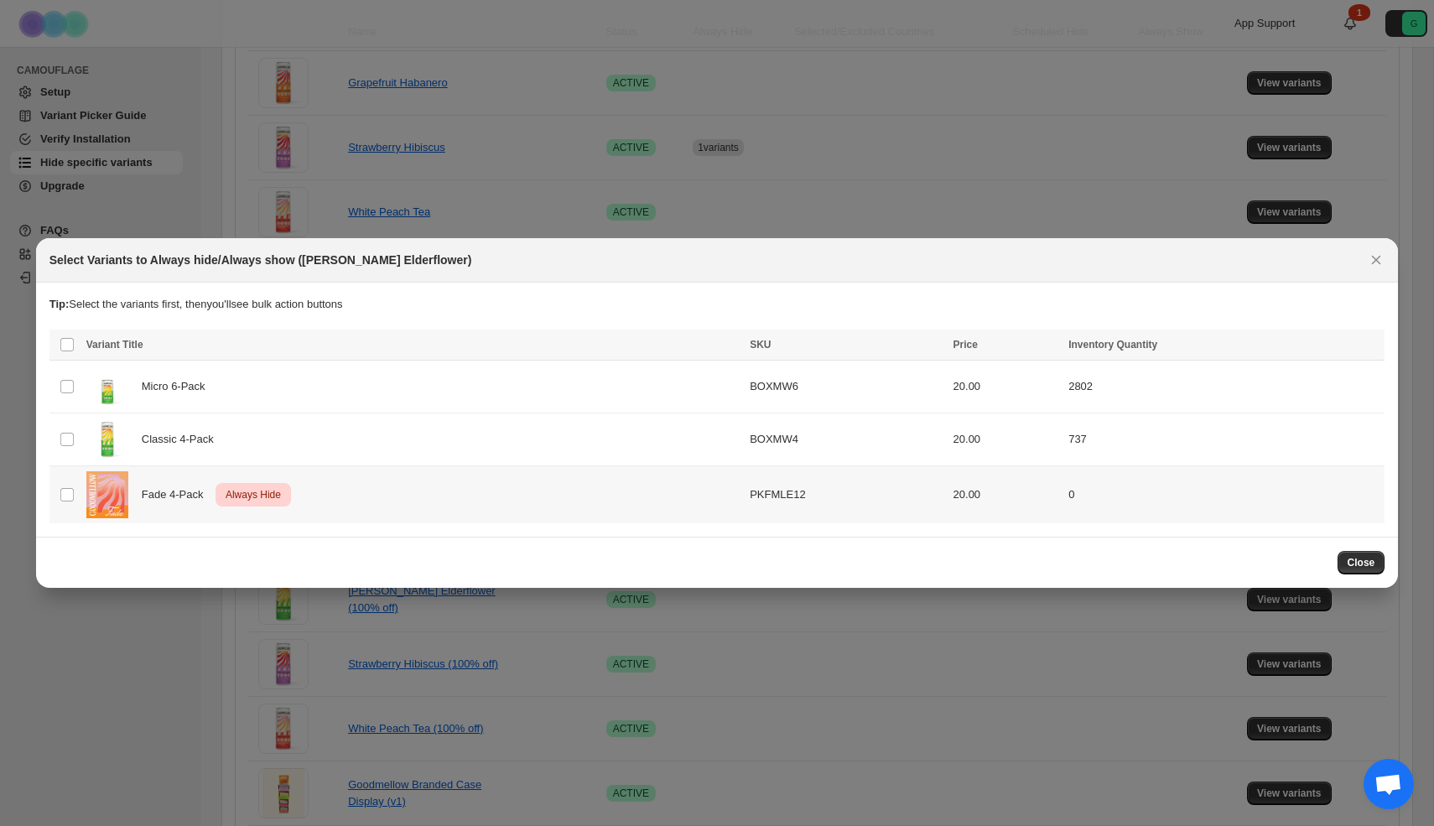
click at [75, 499] on td "Select product variant" at bounding box center [65, 494] width 32 height 58
click at [1364, 343] on icon "More actions" at bounding box center [1367, 346] width 17 height 17
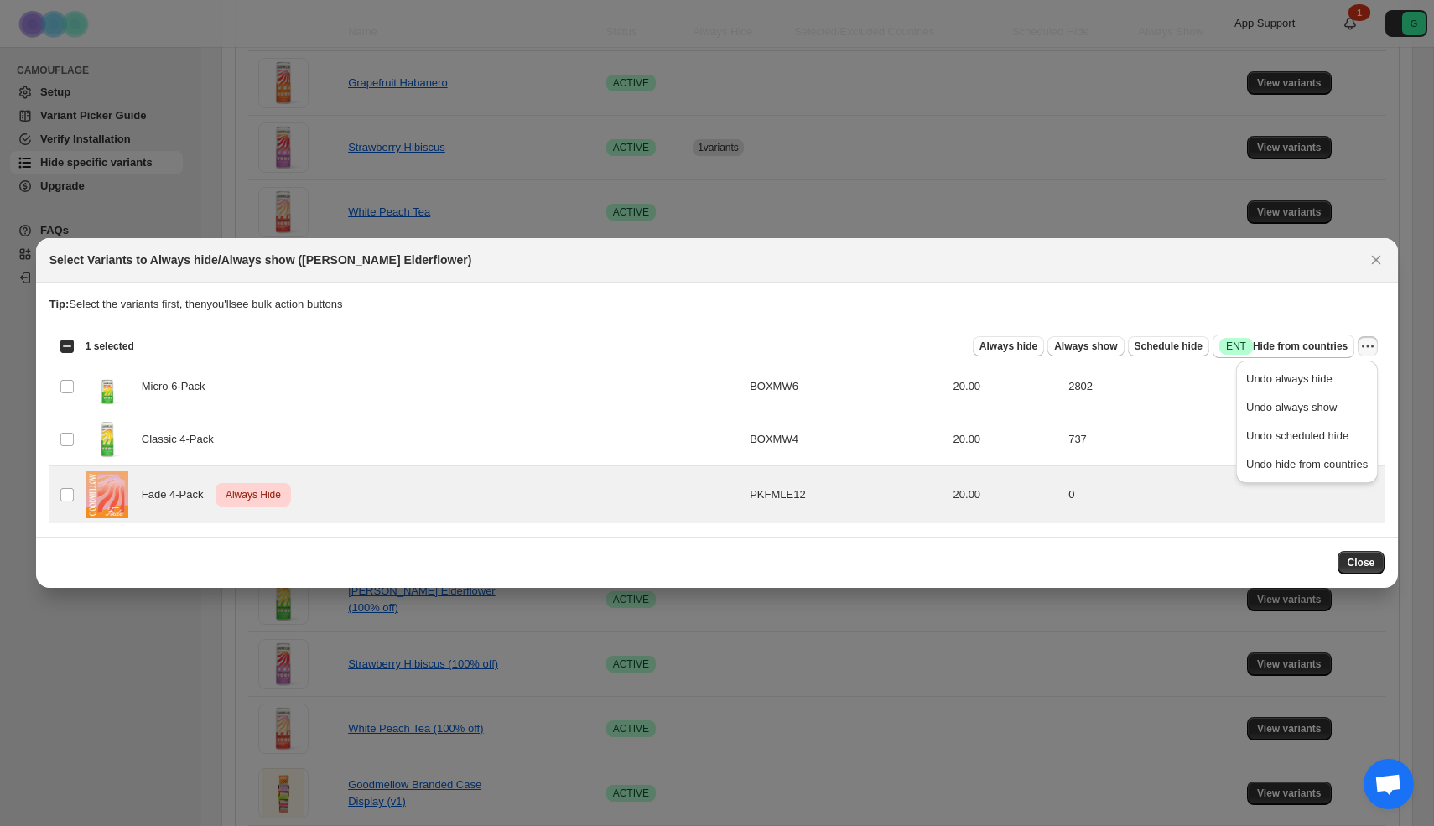
drag, startPoint x: 1377, startPoint y: 253, endPoint x: 1358, endPoint y: 257, distance: 18.7
click at [1377, 253] on icon "Close" at bounding box center [1375, 260] width 17 height 17
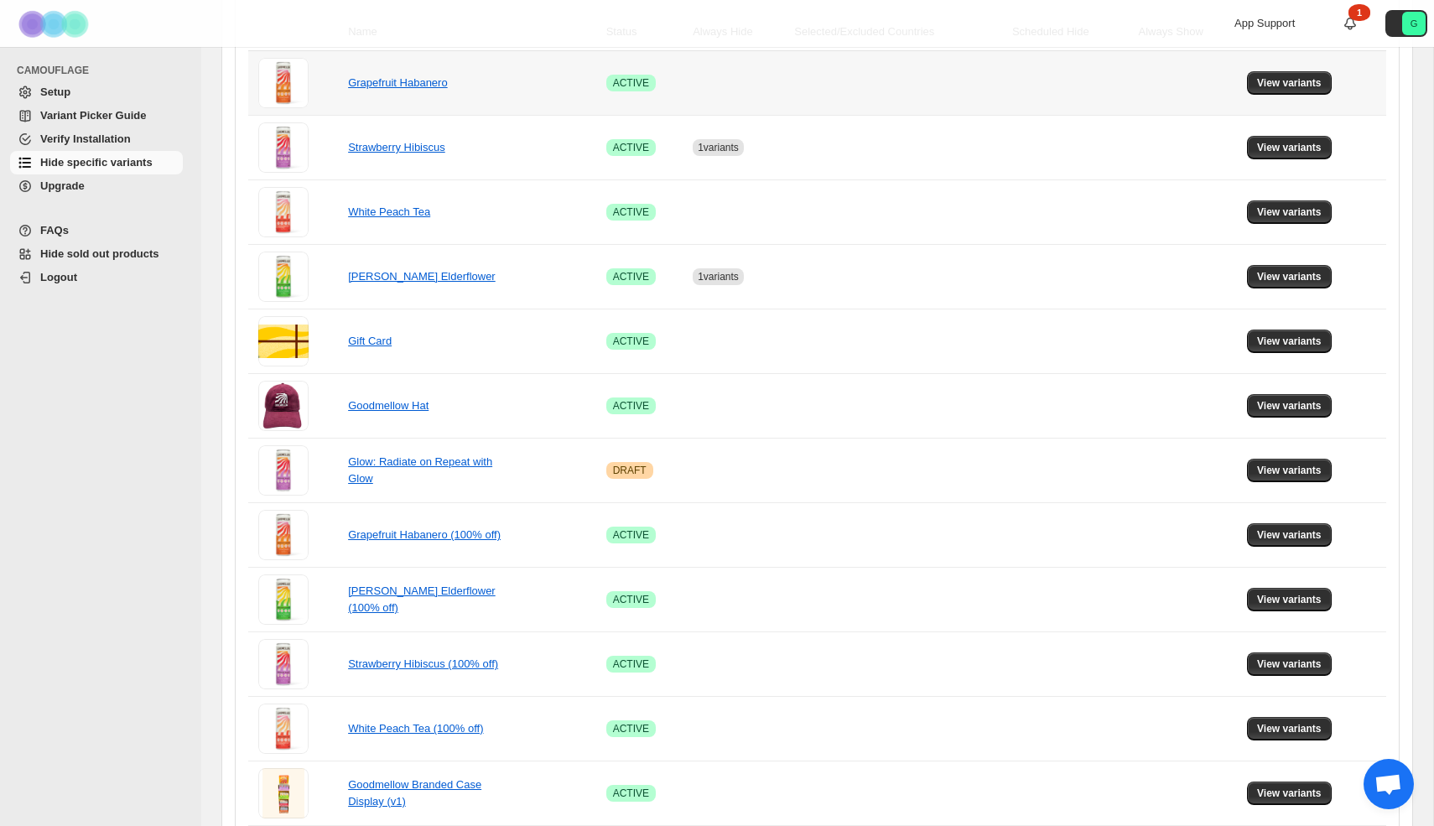
scroll to position [0, 0]
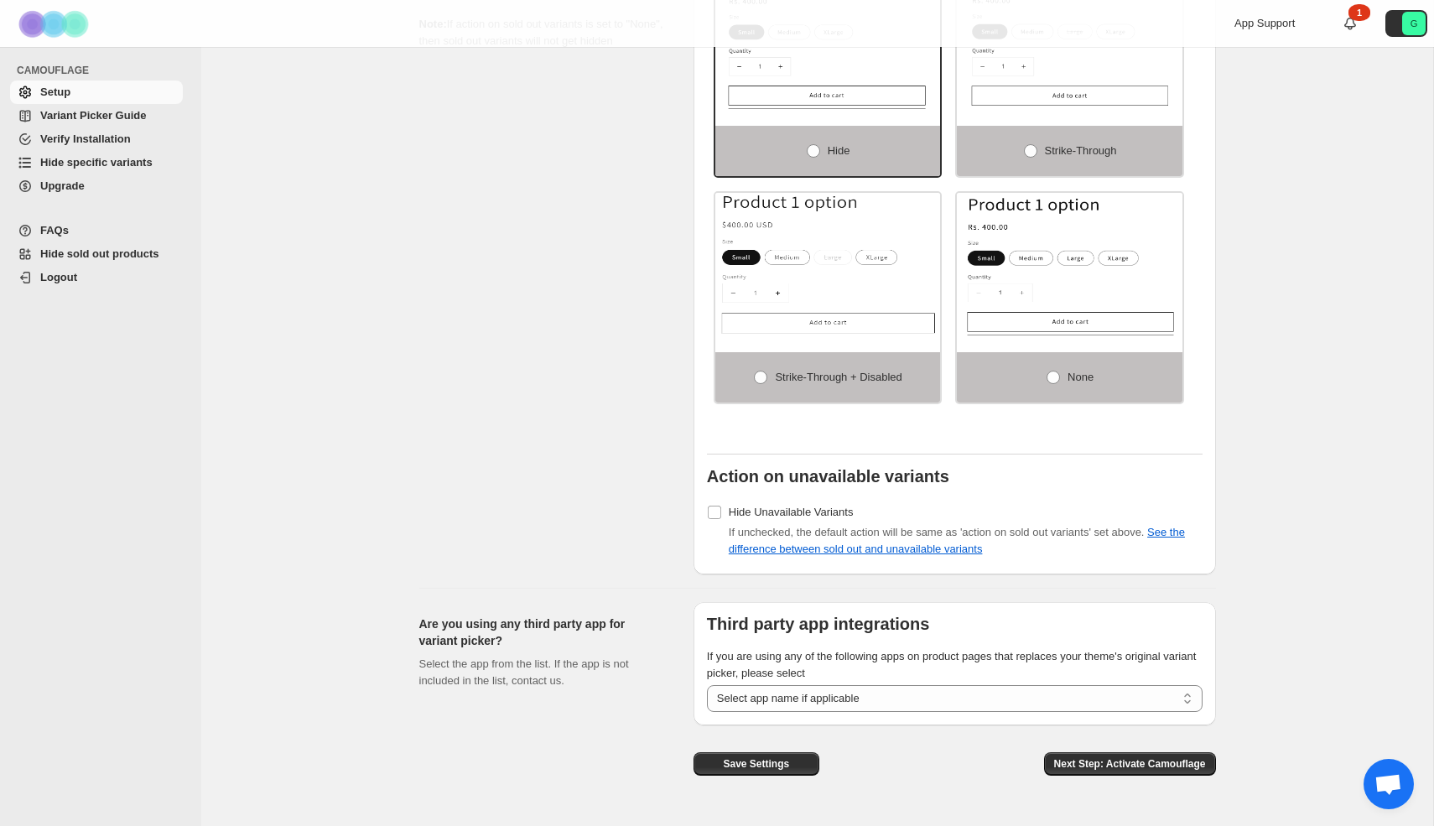
scroll to position [1108, 0]
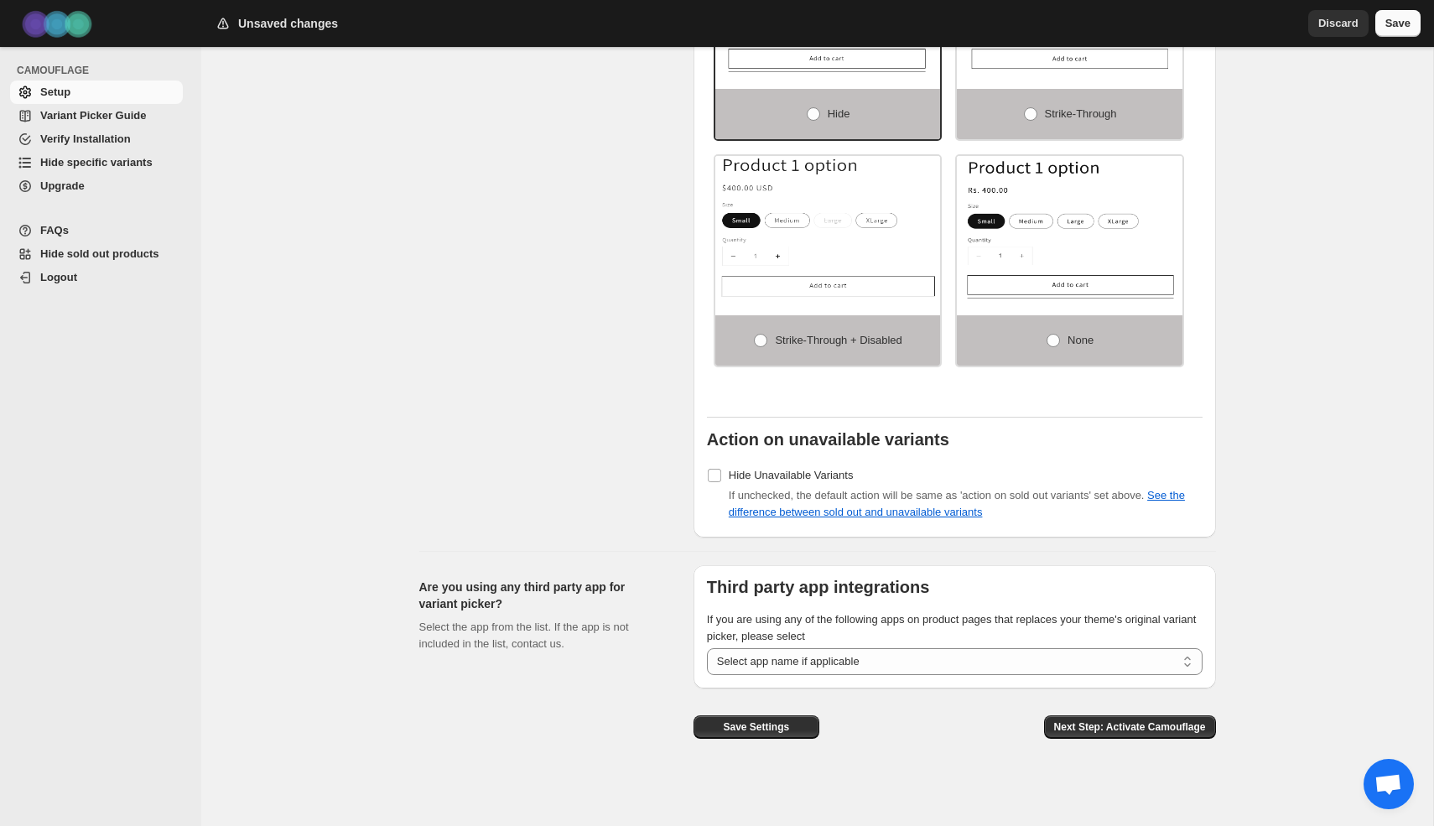
click at [1386, 20] on span "Save" at bounding box center [1397, 23] width 25 height 17
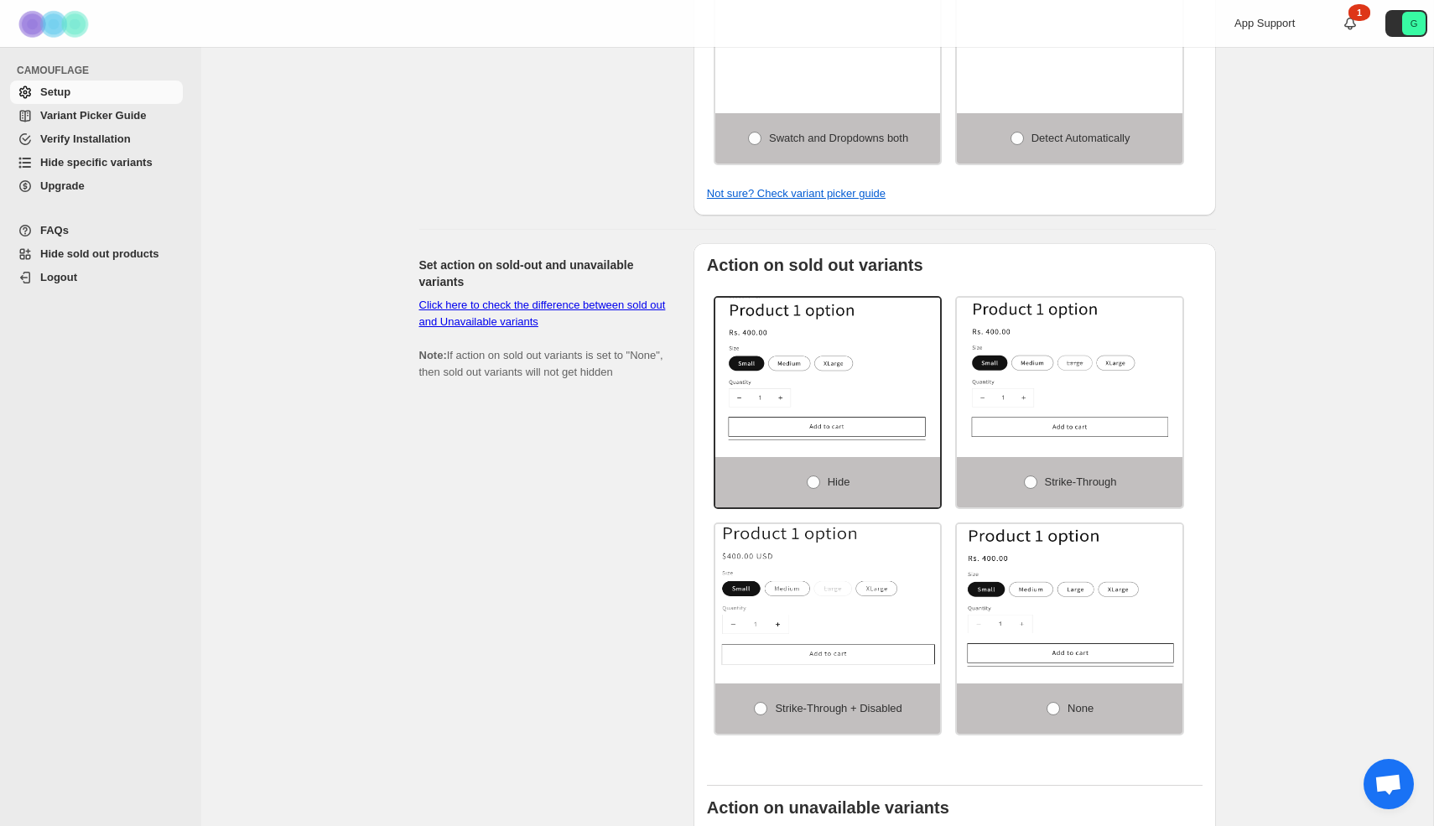
scroll to position [760, 0]
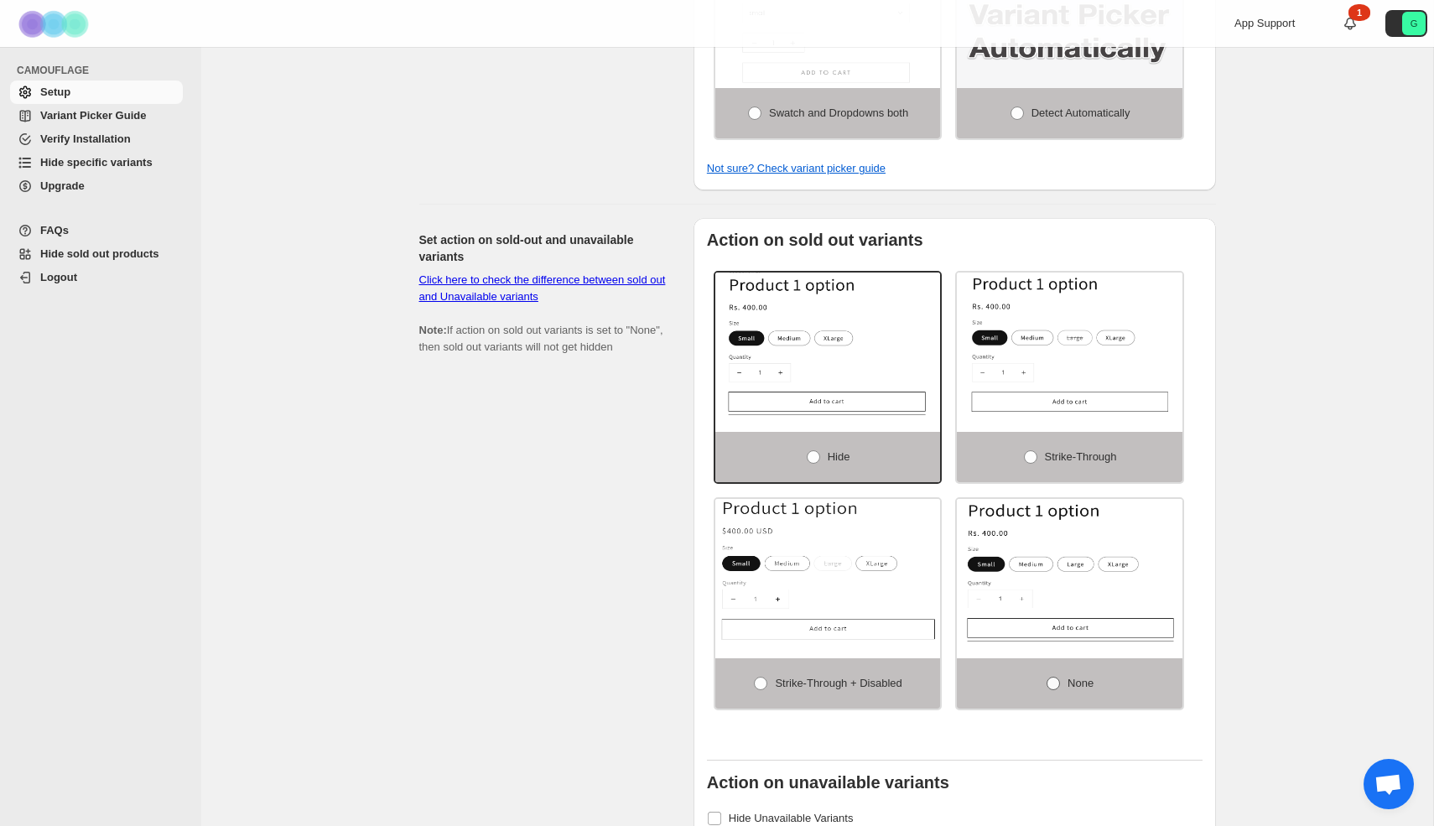
click at [1061, 688] on label "None" at bounding box center [1070, 683] width 226 height 50
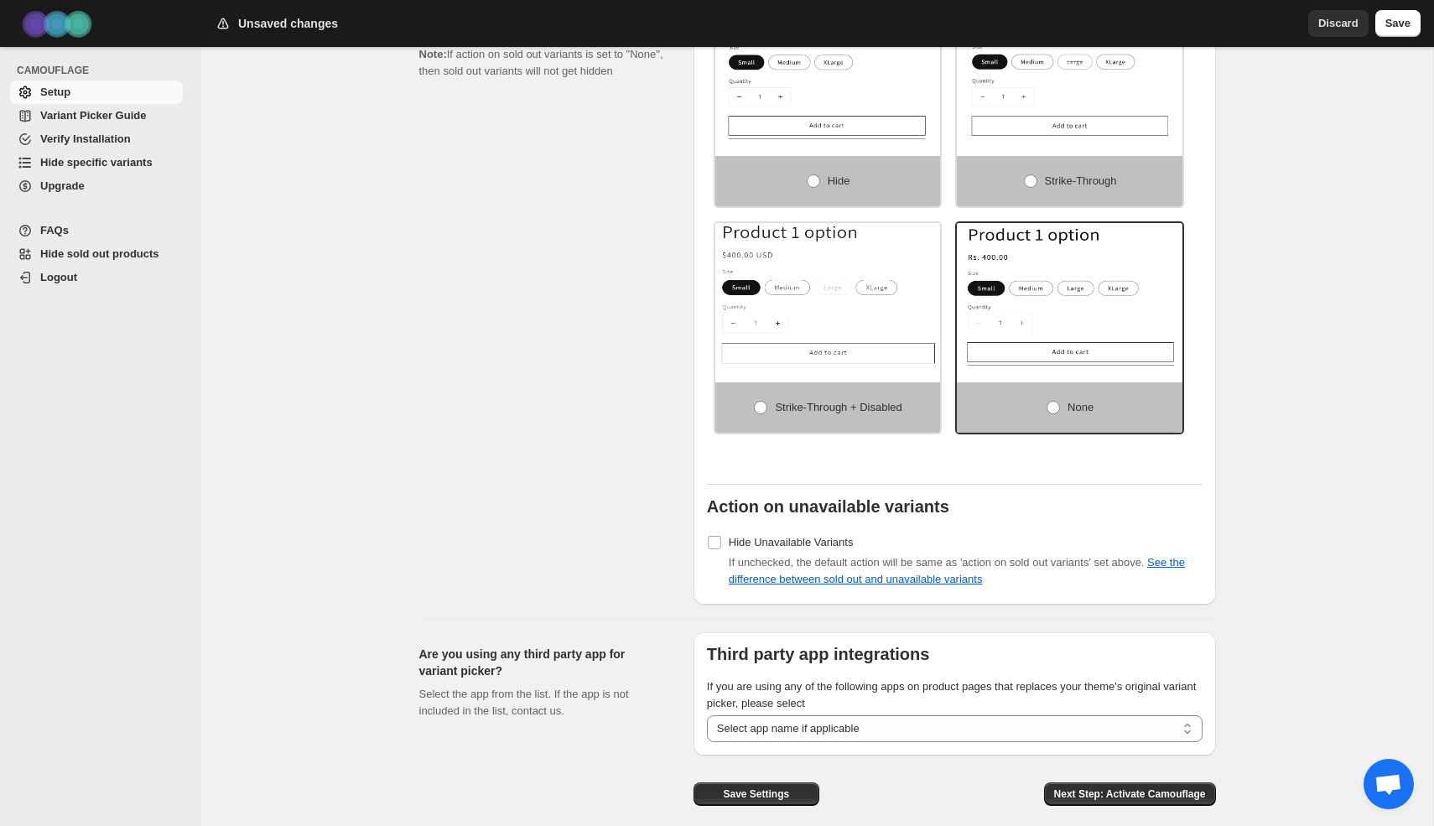
scroll to position [1108, 0]
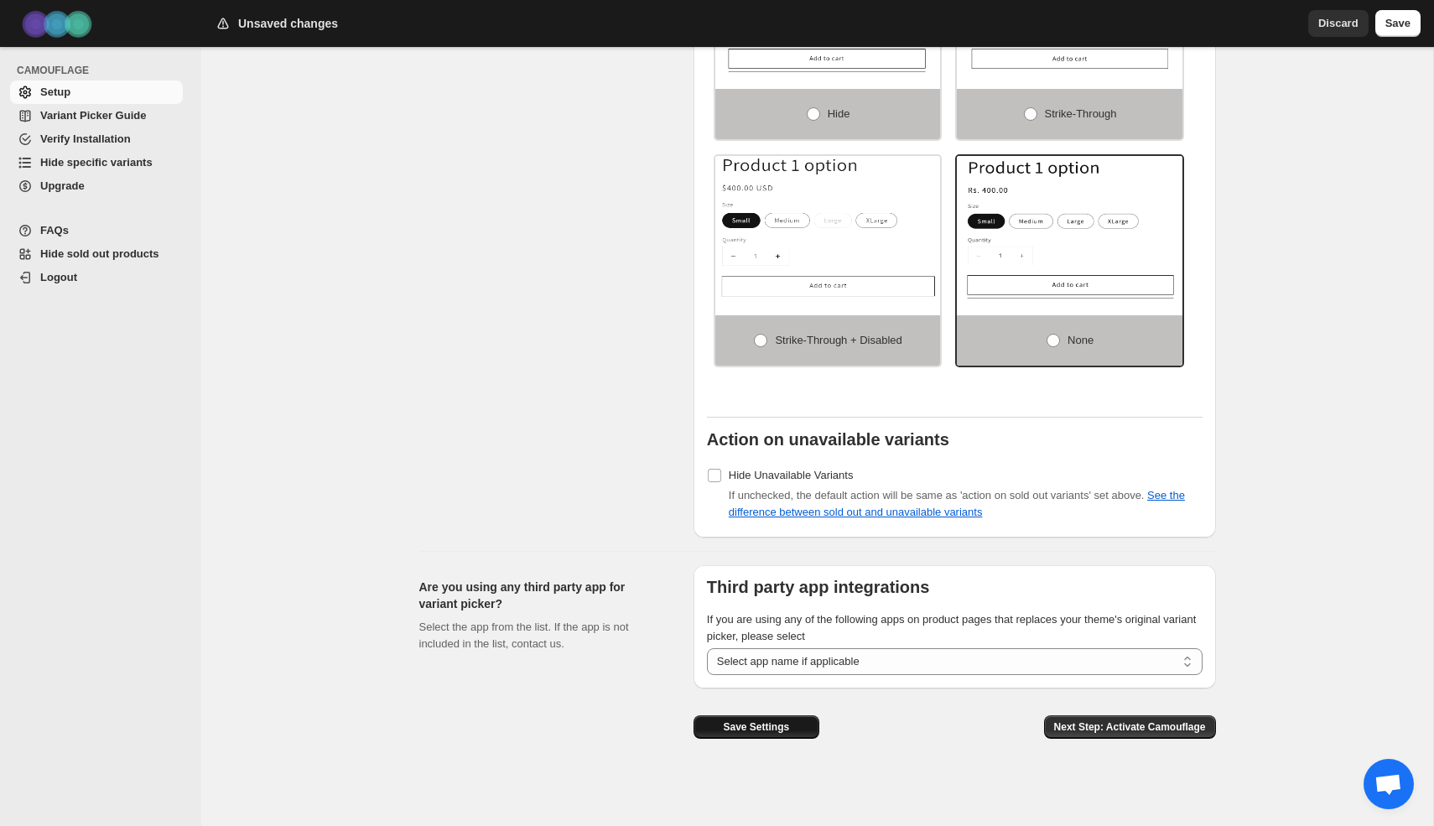
click at [770, 719] on button "Save Settings" at bounding box center [756, 726] width 126 height 23
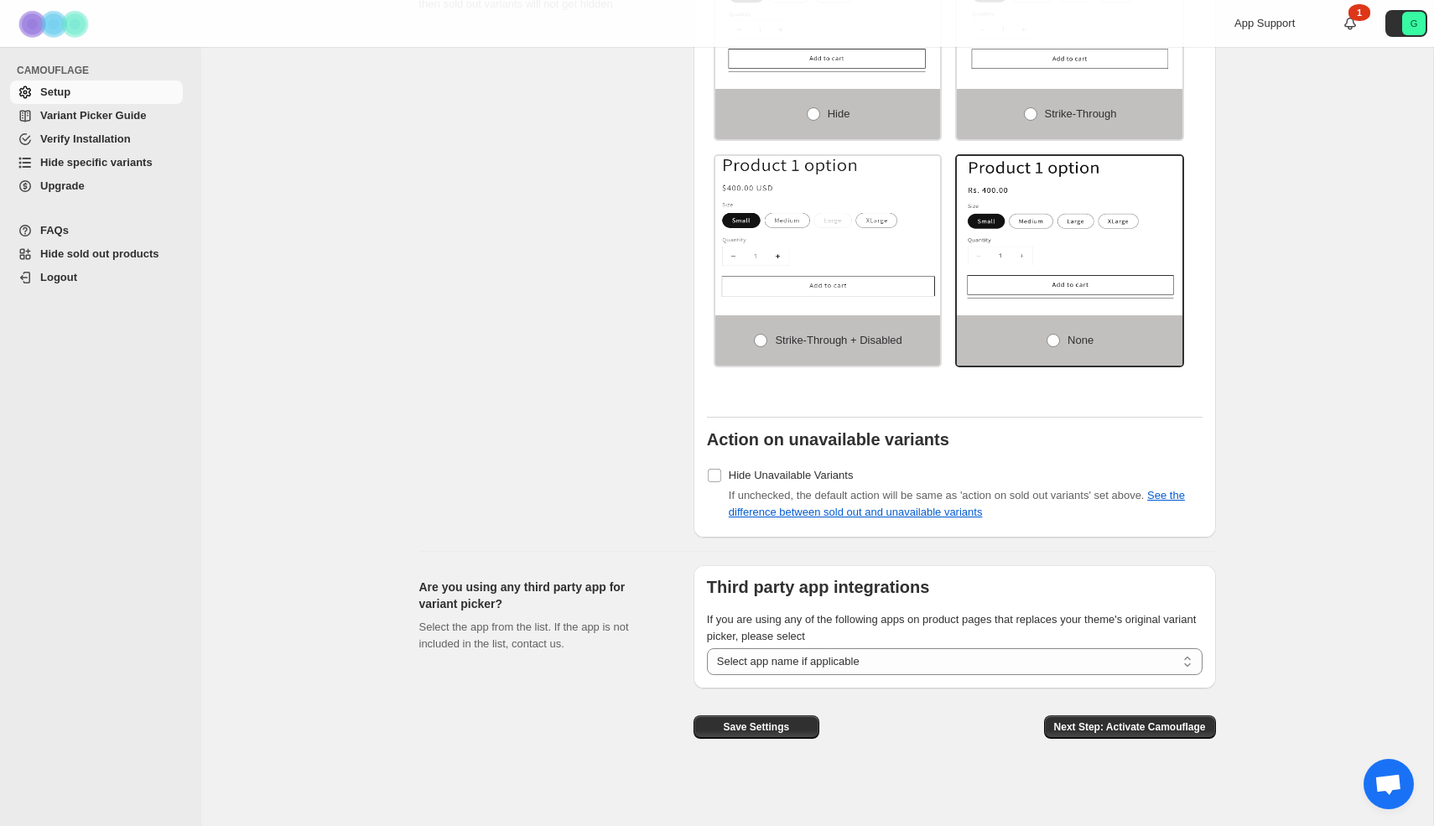
click at [78, 163] on span "Hide specific variants" at bounding box center [96, 162] width 112 height 13
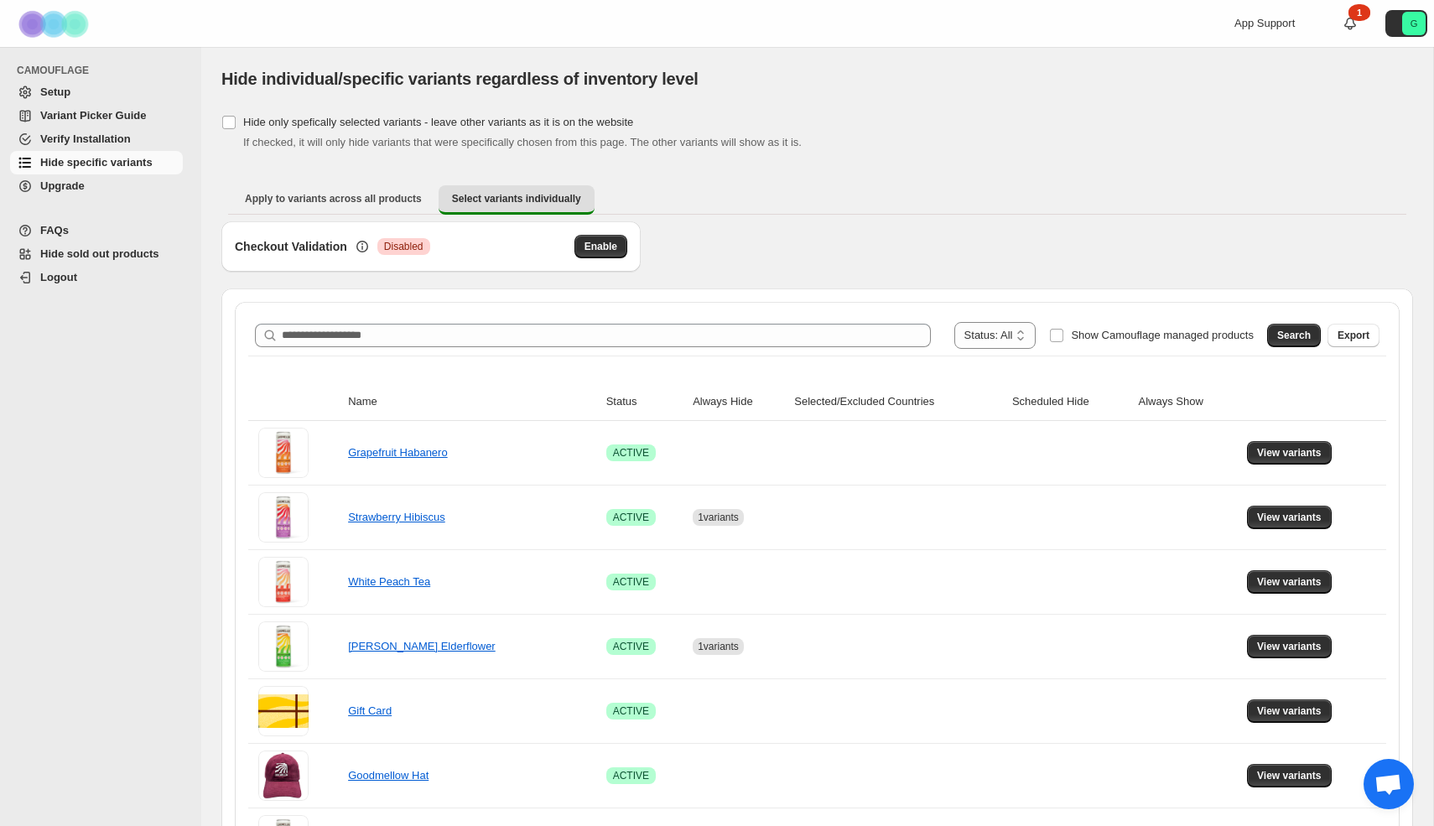
drag, startPoint x: 404, startPoint y: 251, endPoint x: 453, endPoint y: 245, distance: 49.0
click at [404, 251] on span "Disabled" at bounding box center [403, 246] width 39 height 13
click at [613, 245] on span "Enable" at bounding box center [600, 246] width 33 height 13
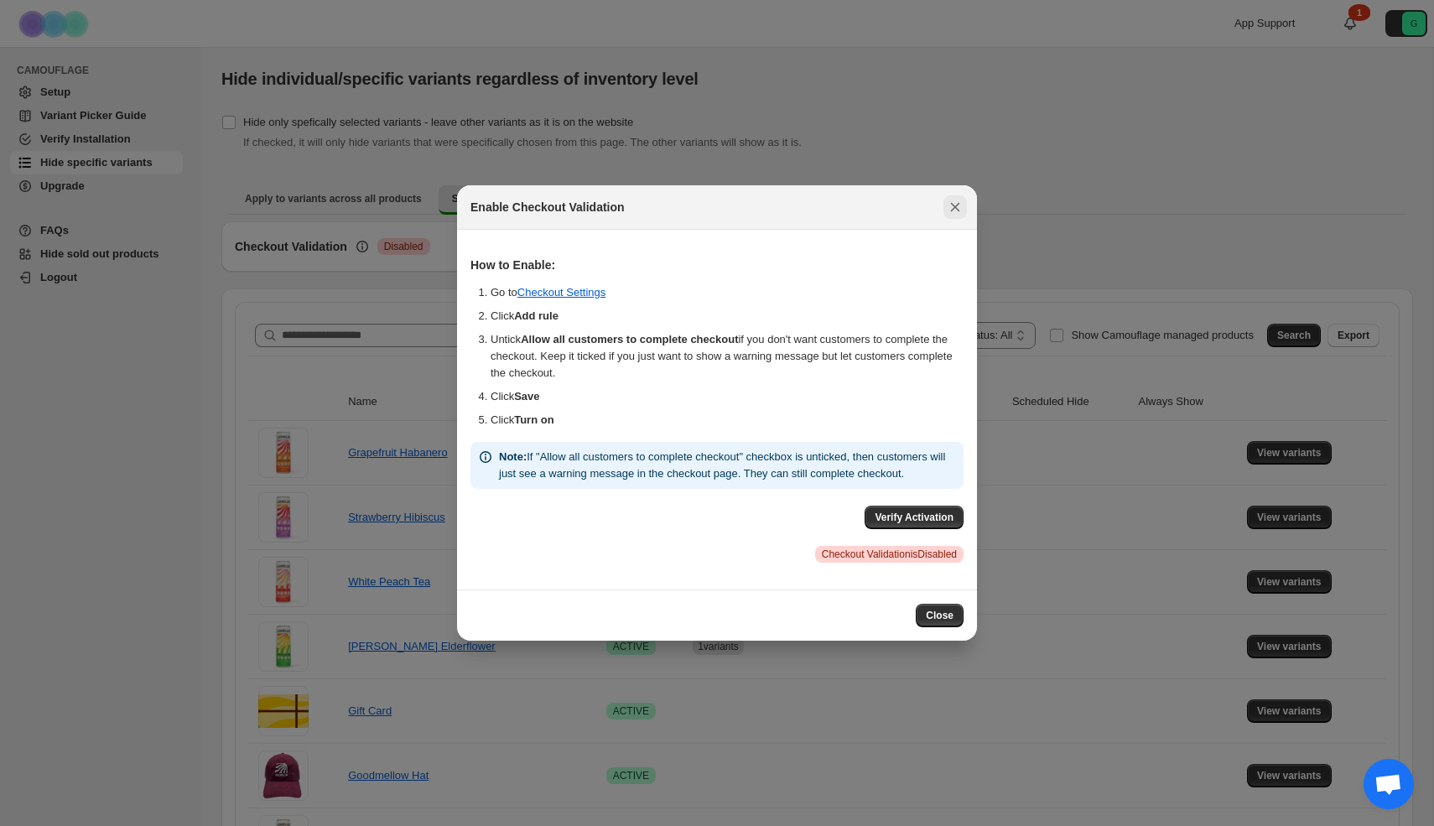
click at [943, 200] on button "Close" at bounding box center [954, 206] width 23 height 23
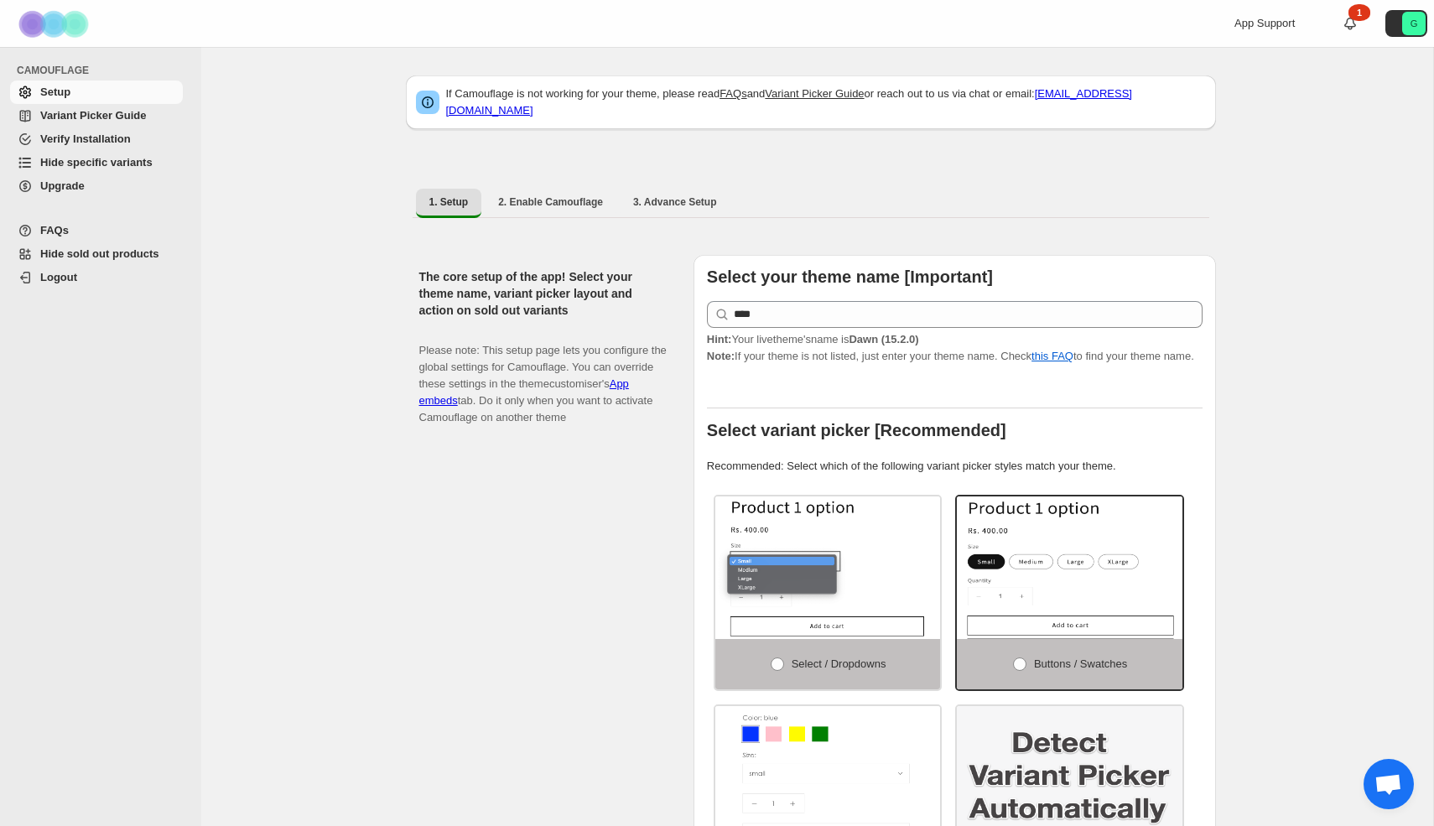
click at [1132, 99] on link "[EMAIL_ADDRESS][DOMAIN_NAME]" at bounding box center [789, 101] width 686 height 29
